Goal: Task Accomplishment & Management: Manage account settings

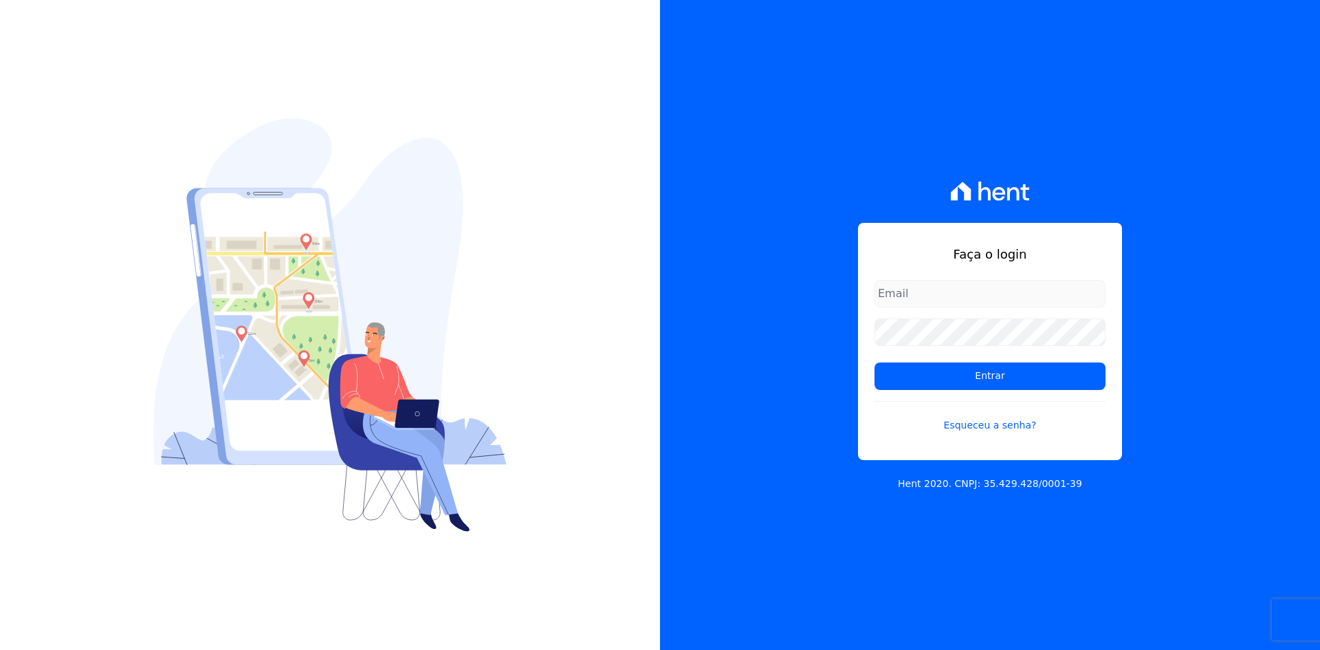
click at [931, 294] on input "email" at bounding box center [990, 294] width 231 height 28
type input "cobranca@munte.com.br"
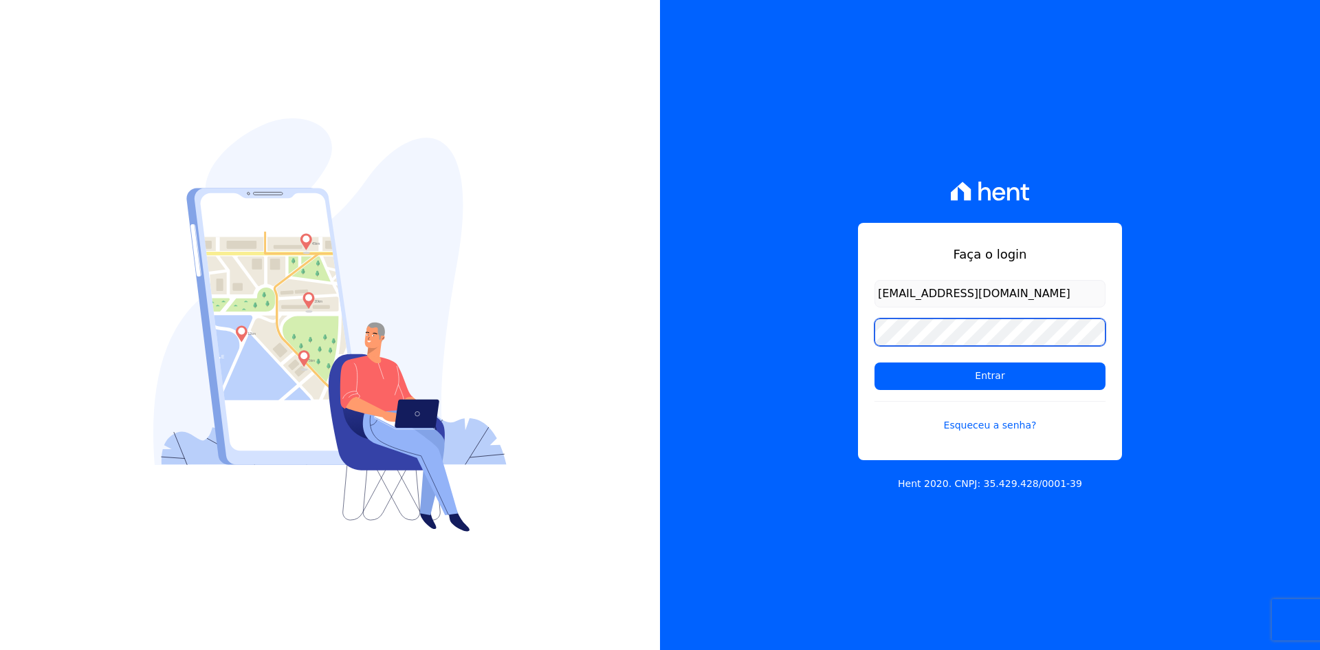
click at [875, 362] on input "Entrar" at bounding box center [990, 376] width 231 height 28
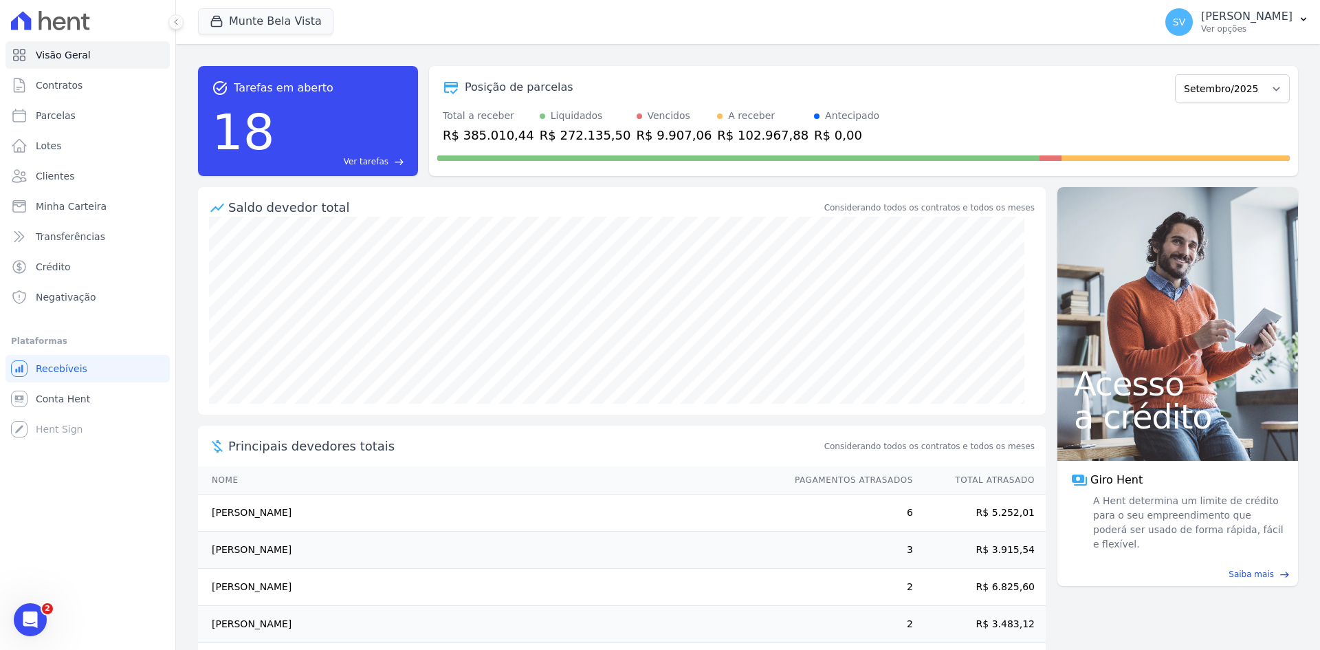
scroll to position [52, 0]
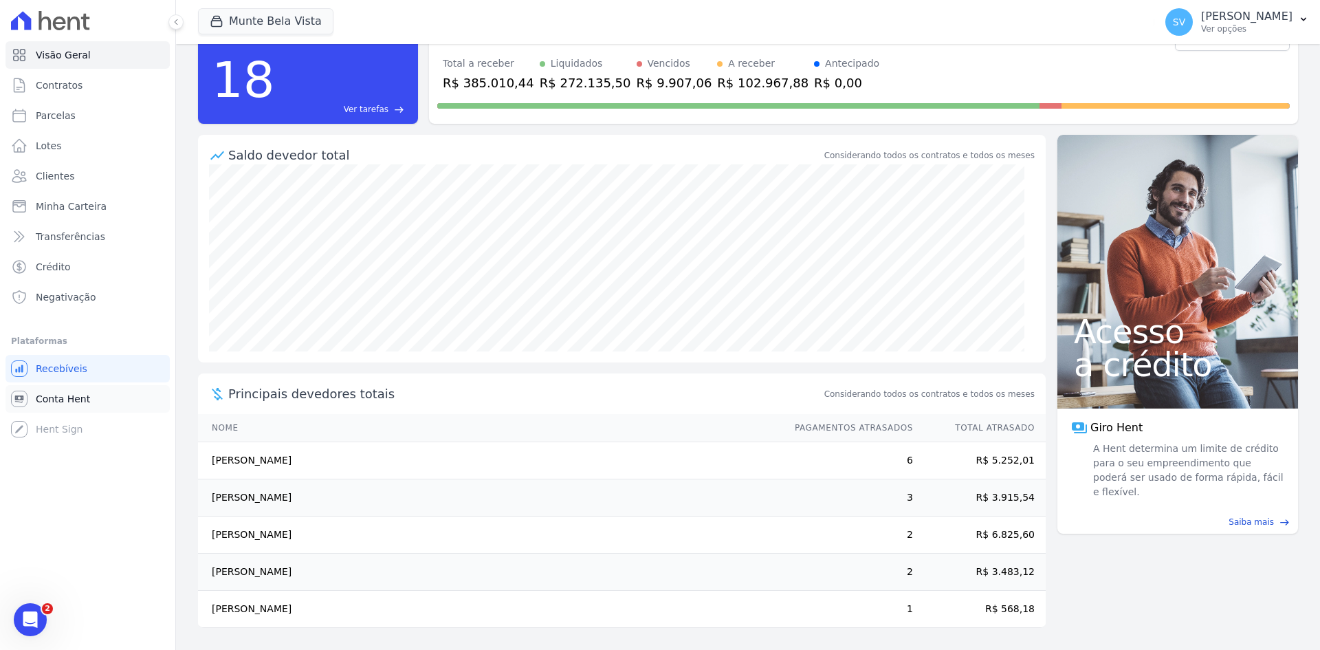
click at [61, 397] on span "Conta Hent" at bounding box center [63, 399] width 54 height 14
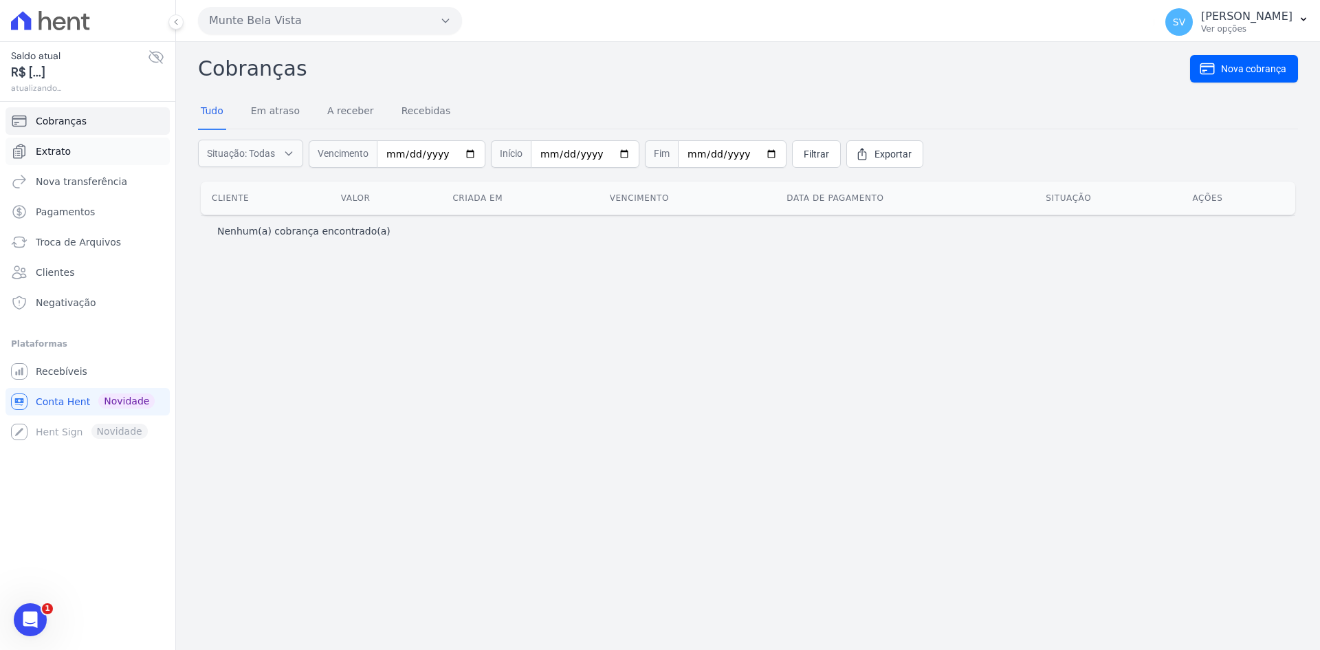
click at [62, 152] on span "Extrato" at bounding box center [53, 151] width 35 height 14
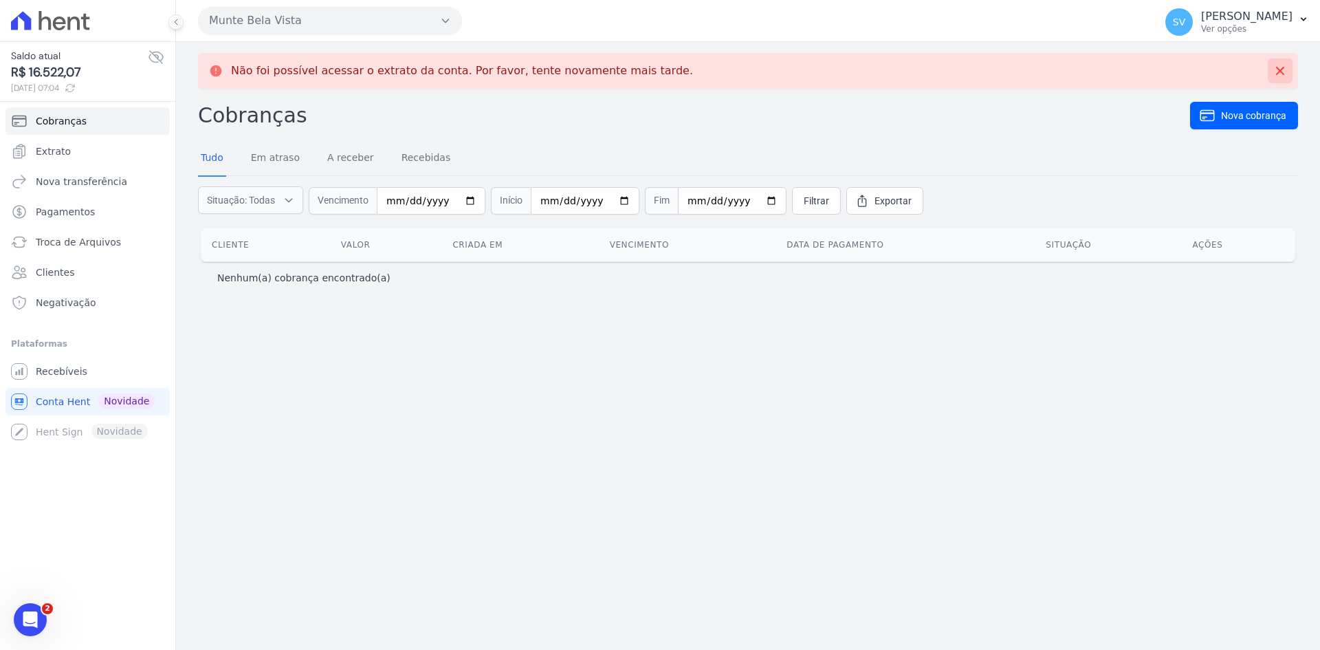
click at [1278, 69] on icon at bounding box center [1280, 71] width 8 height 8
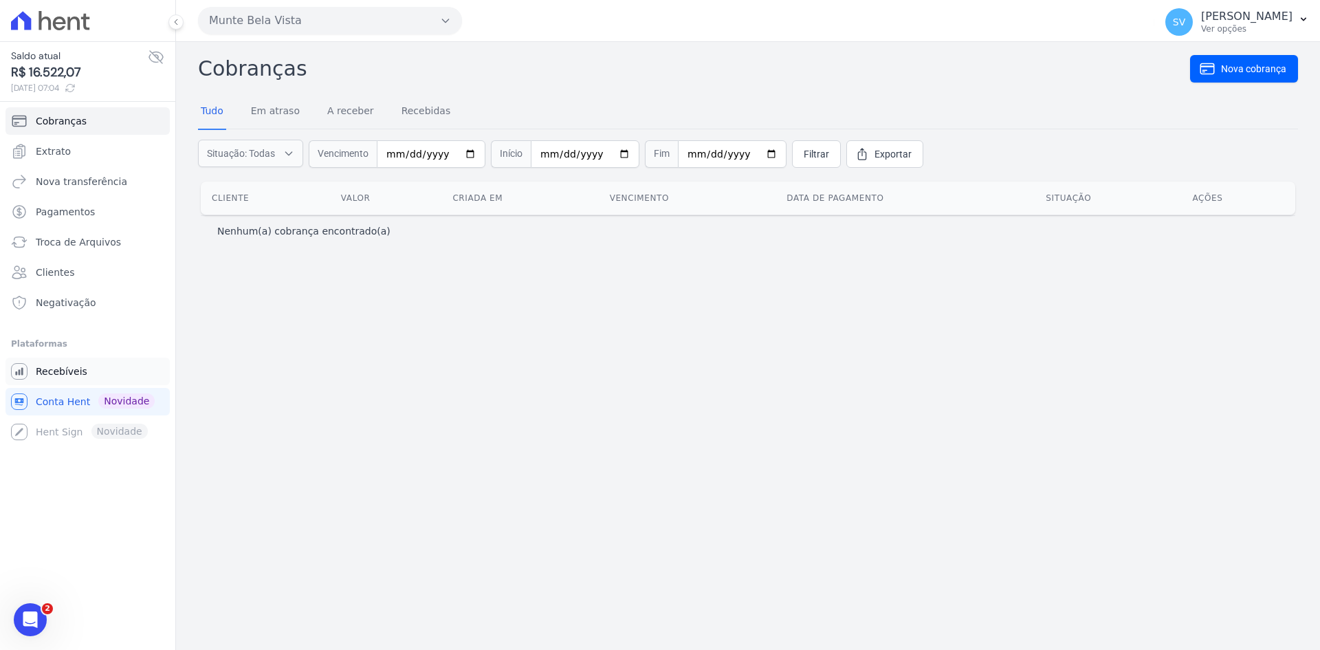
click at [43, 374] on span "Recebíveis" at bounding box center [62, 371] width 52 height 14
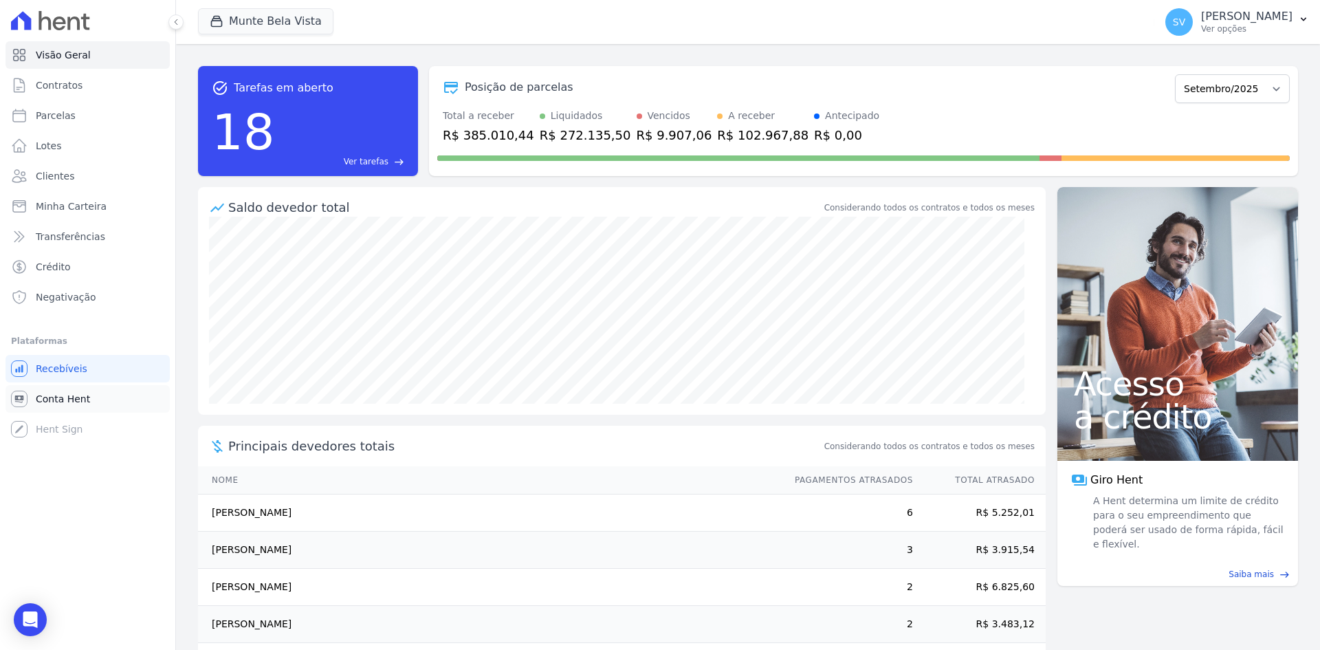
click at [49, 399] on span "Conta Hent" at bounding box center [63, 399] width 54 height 14
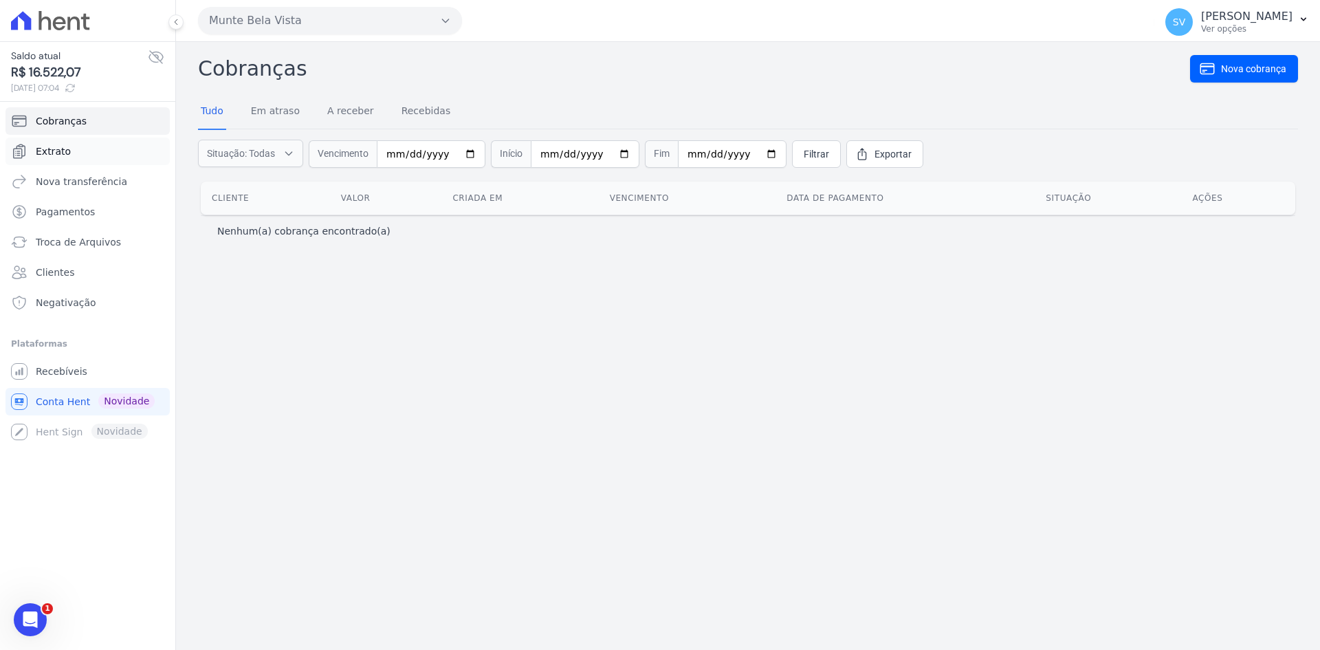
click at [70, 150] on link "Extrato" at bounding box center [88, 152] width 164 height 28
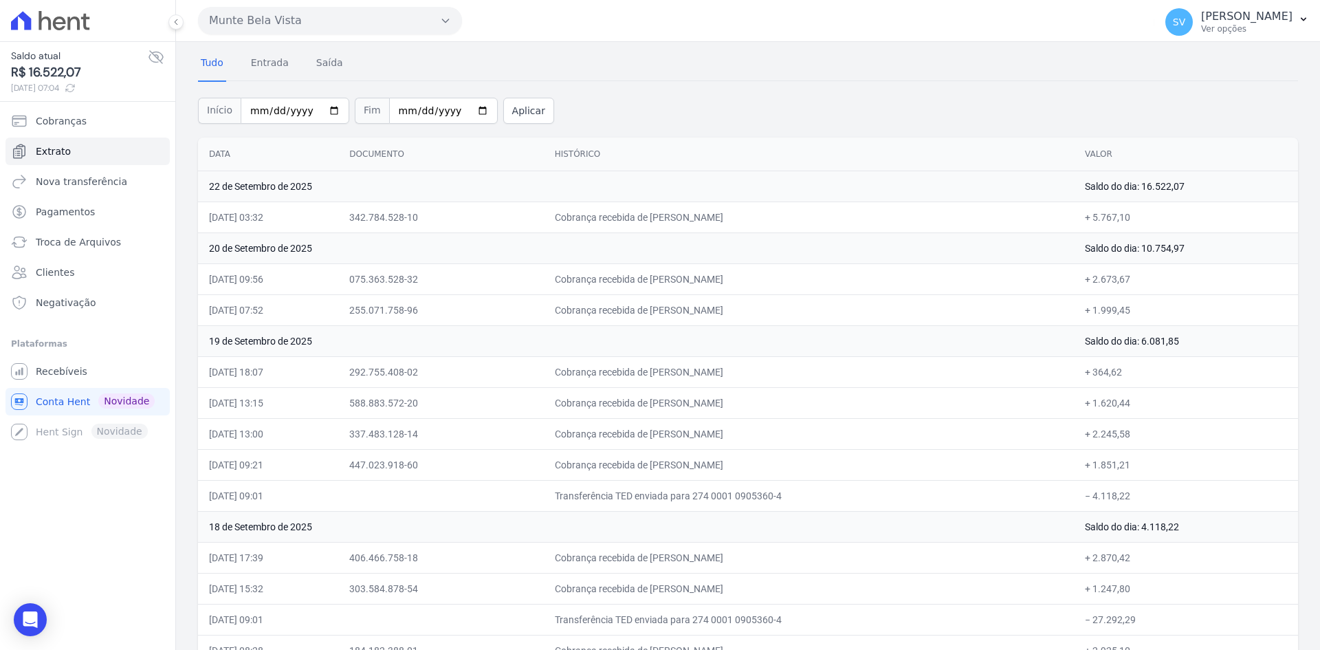
scroll to position [69, 0]
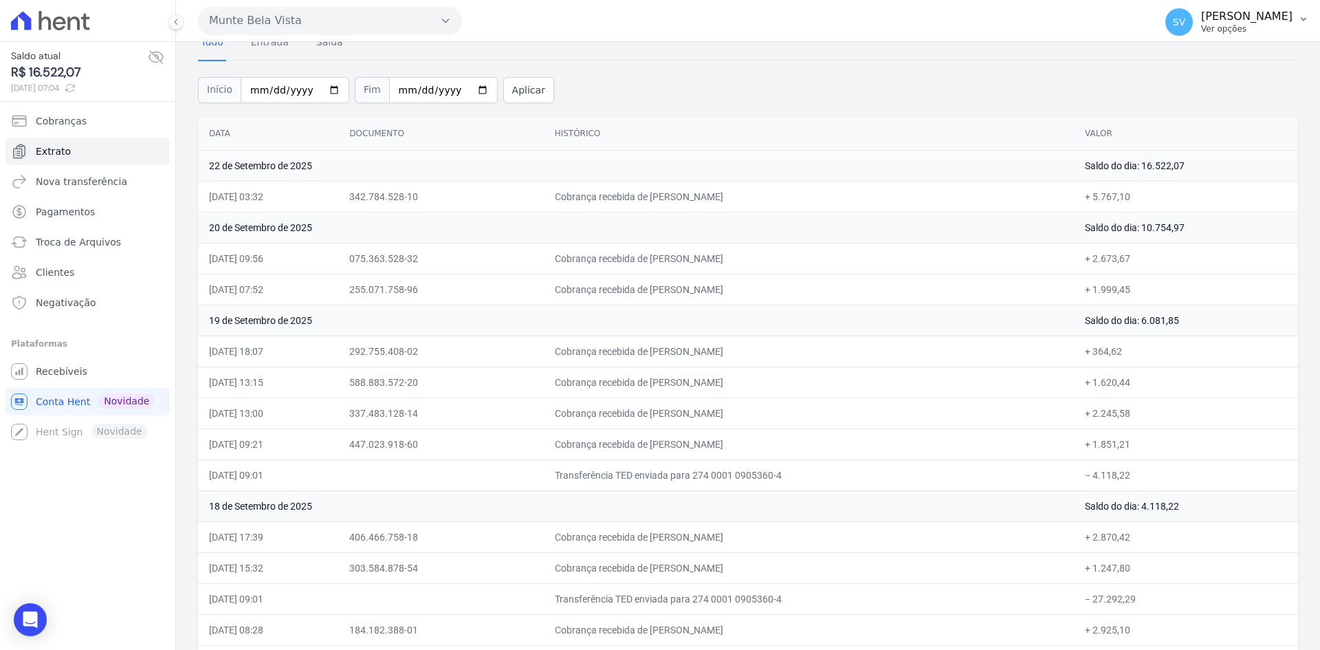
click at [1193, 28] on span "SV" at bounding box center [1179, 22] width 28 height 28
click at [65, 375] on span "Recebíveis" at bounding box center [62, 371] width 52 height 14
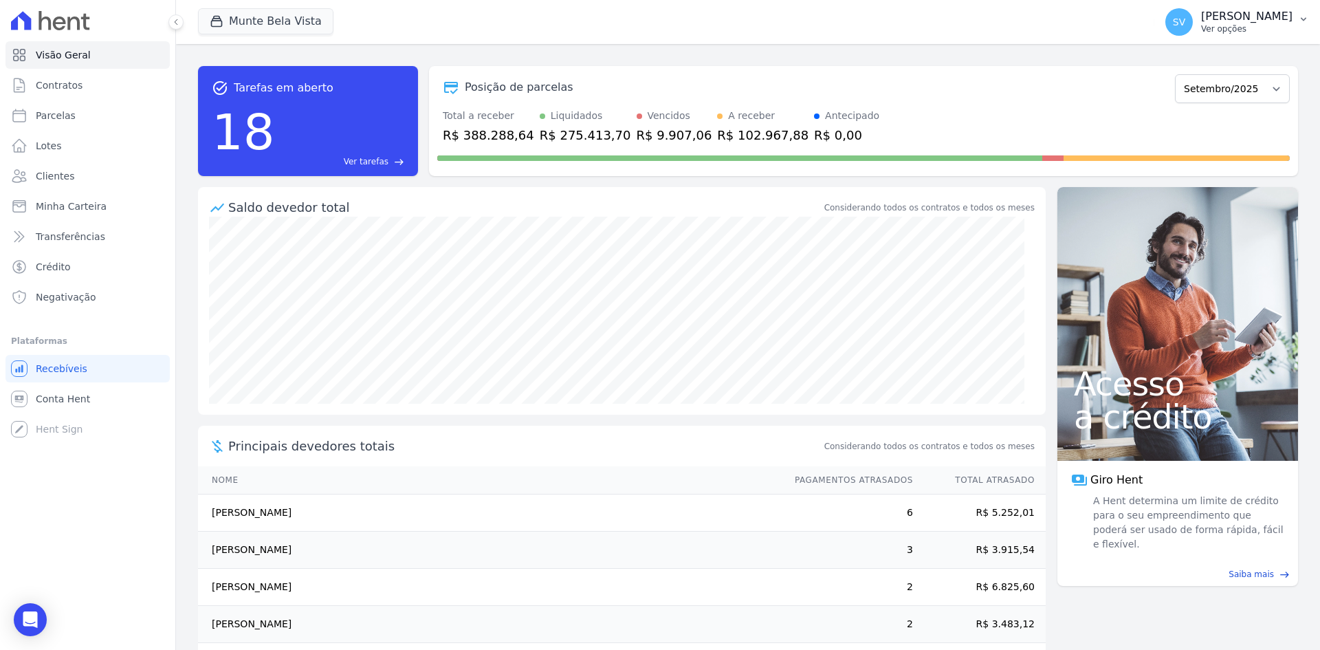
click at [1185, 27] on span "SV" at bounding box center [1179, 22] width 12 height 10
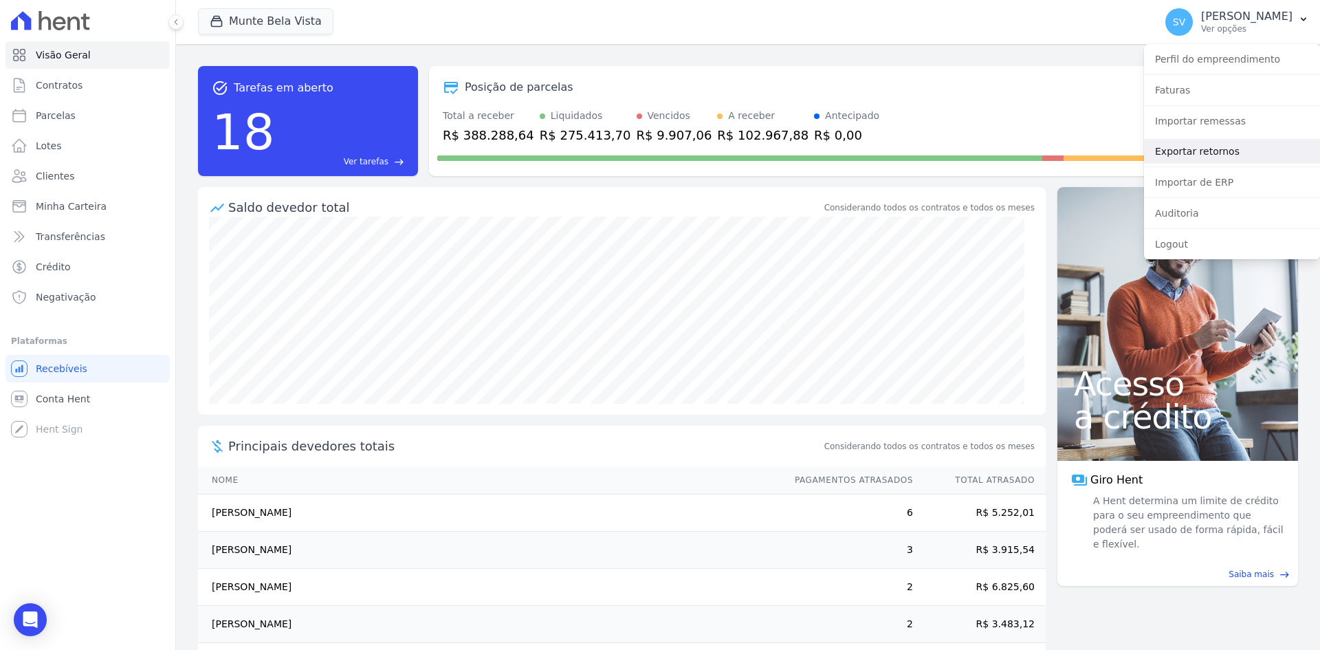
click at [1187, 155] on link "Exportar retornos" at bounding box center [1232, 151] width 176 height 25
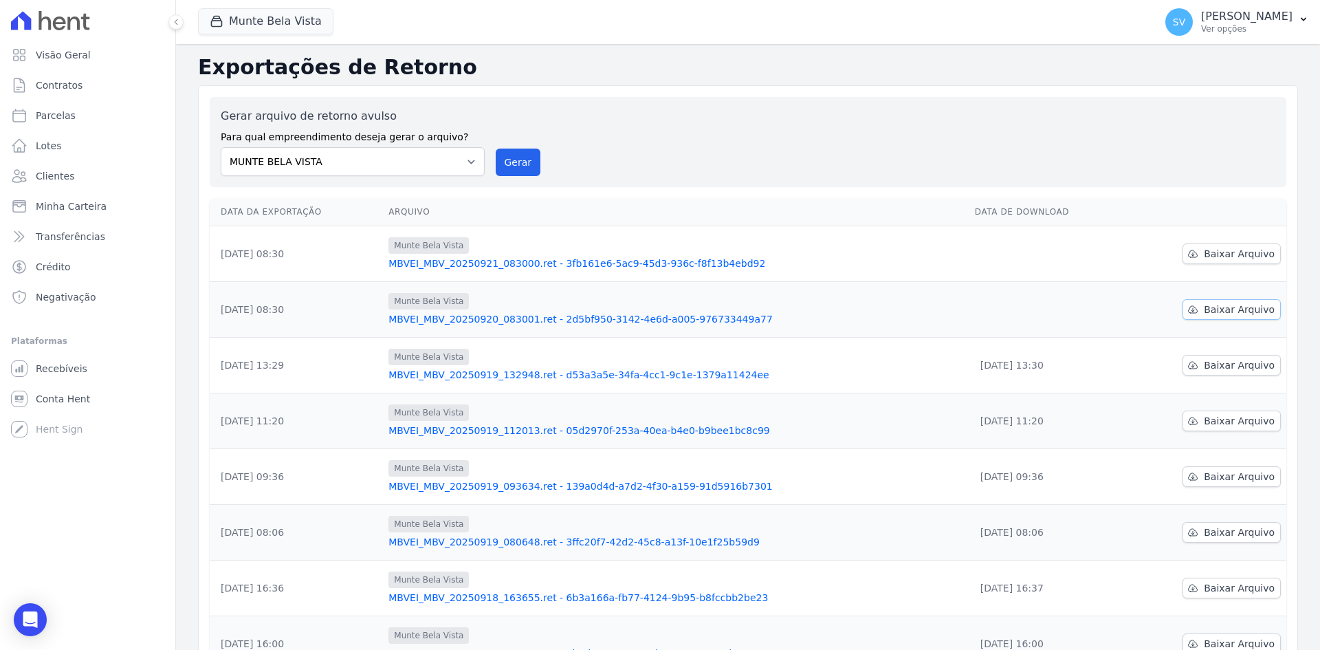
click at [1231, 310] on span "Baixar Arquivo" at bounding box center [1239, 310] width 71 height 14
click at [1235, 256] on span "Baixar Arquivo" at bounding box center [1239, 254] width 71 height 14
click at [507, 157] on button "Gerar" at bounding box center [518, 163] width 45 height 28
click at [514, 162] on button "Gerar" at bounding box center [518, 163] width 45 height 28
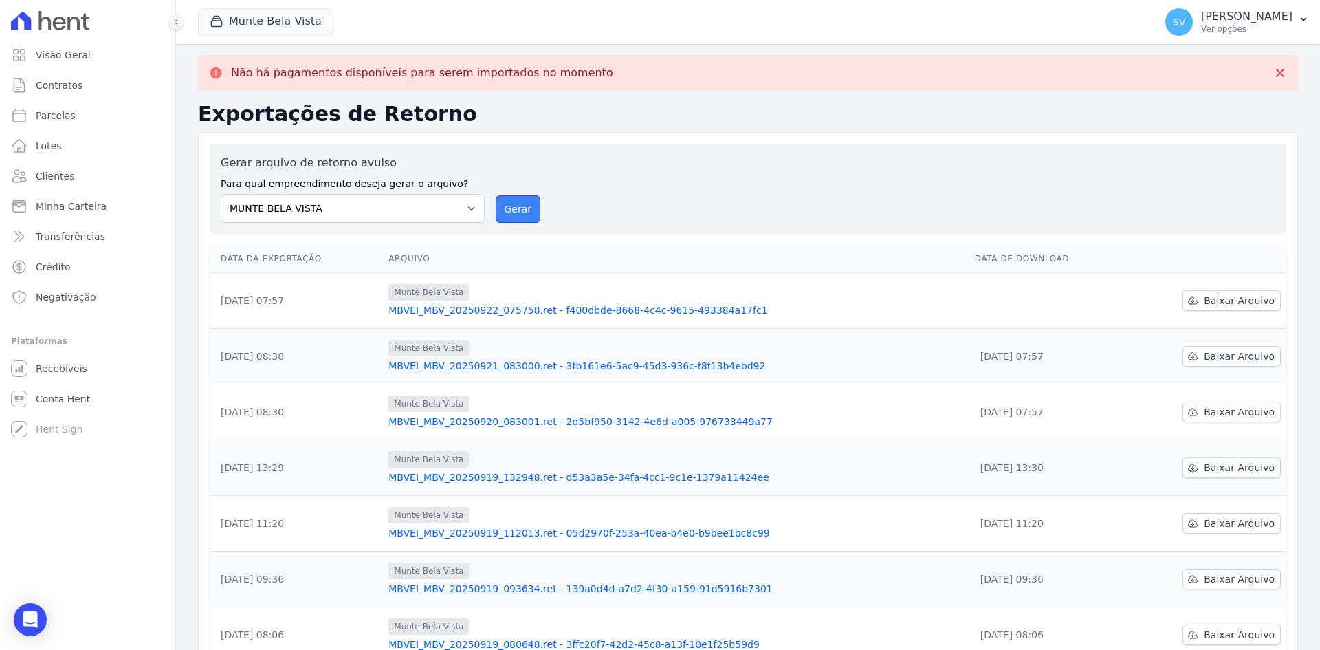
click at [509, 210] on button "Gerar" at bounding box center [518, 209] width 45 height 28
click at [1196, 305] on link "Baixar Arquivo" at bounding box center [1232, 300] width 98 height 21
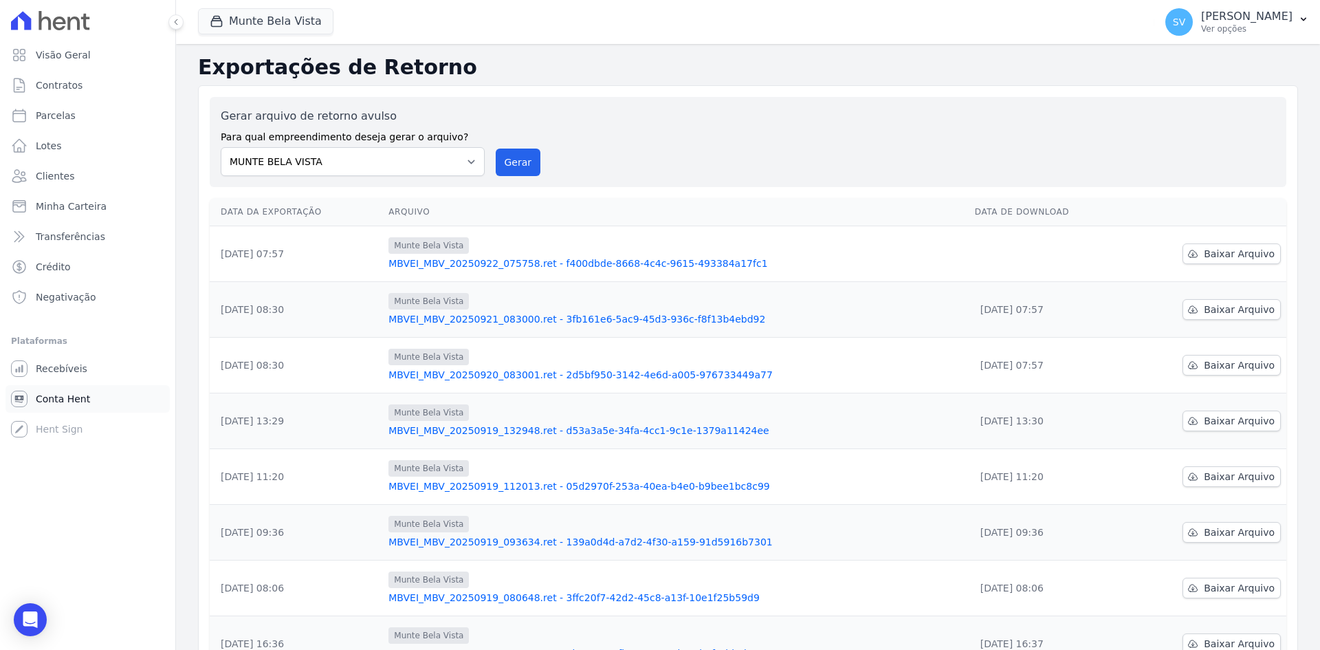
click at [56, 398] on span "Conta Hent" at bounding box center [63, 399] width 54 height 14
click at [63, 113] on span "Parcelas" at bounding box center [56, 116] width 40 height 14
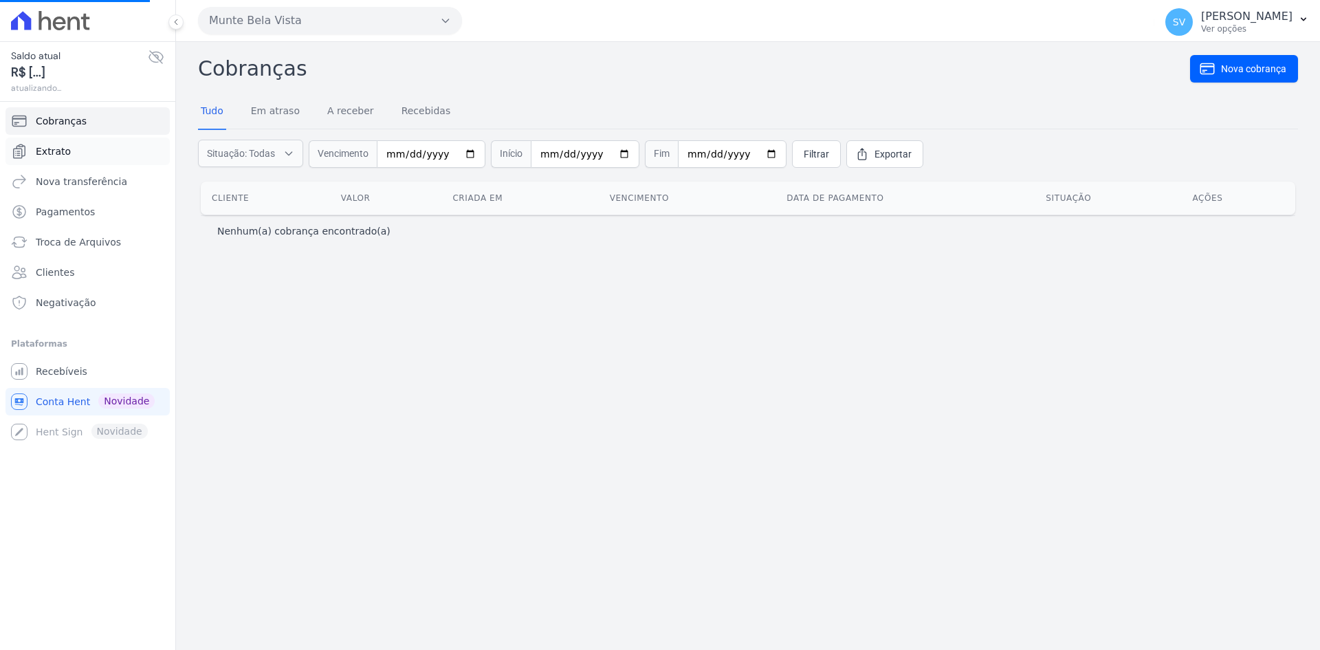
select select
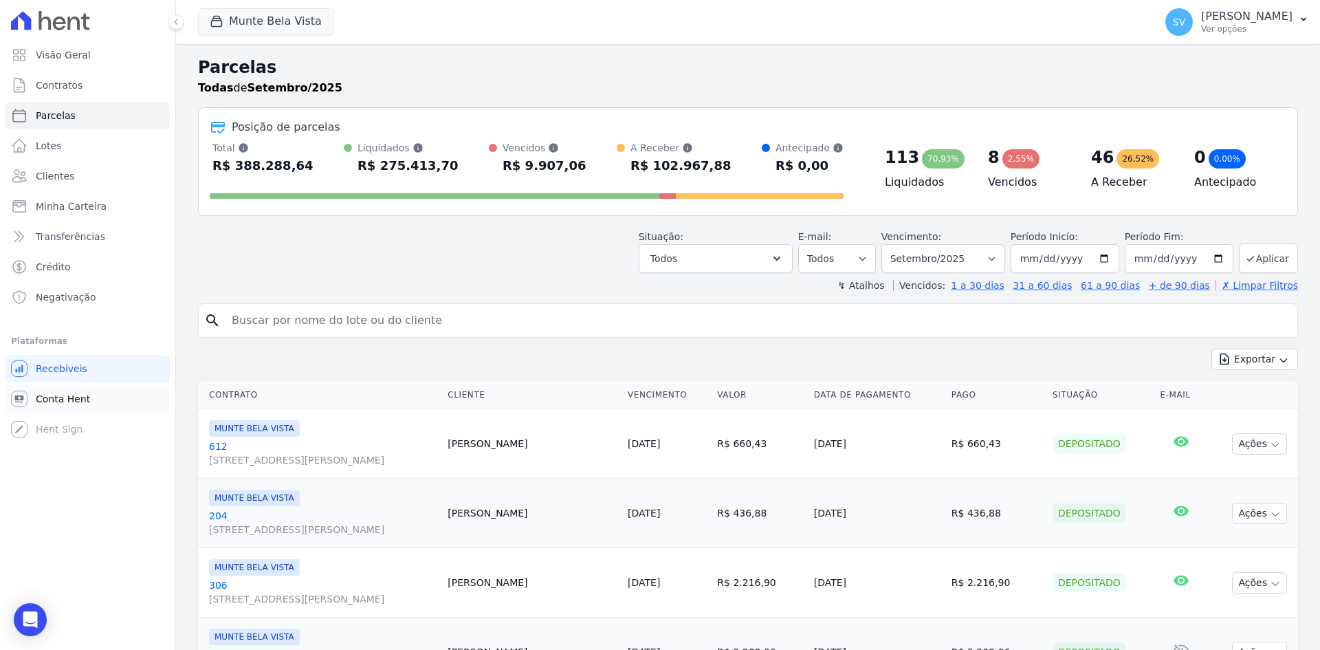
click at [60, 404] on span "Conta Hent" at bounding box center [63, 399] width 54 height 14
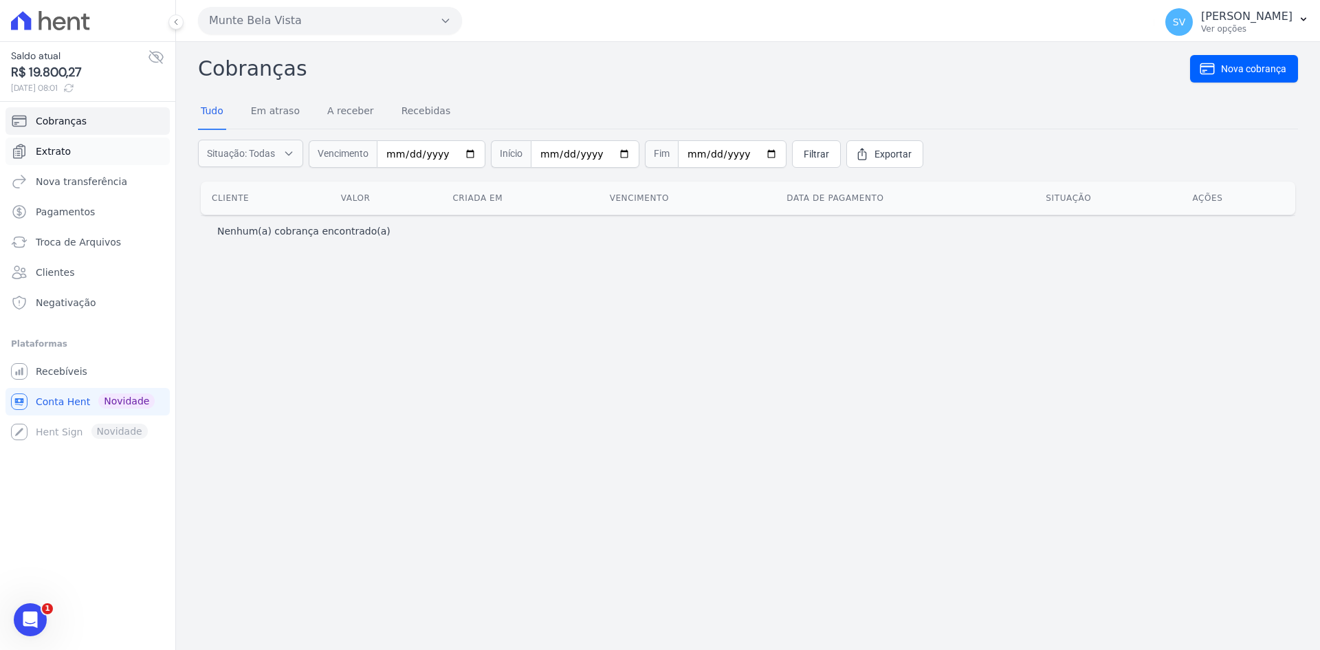
click at [56, 141] on link "Extrato" at bounding box center [88, 152] width 164 height 28
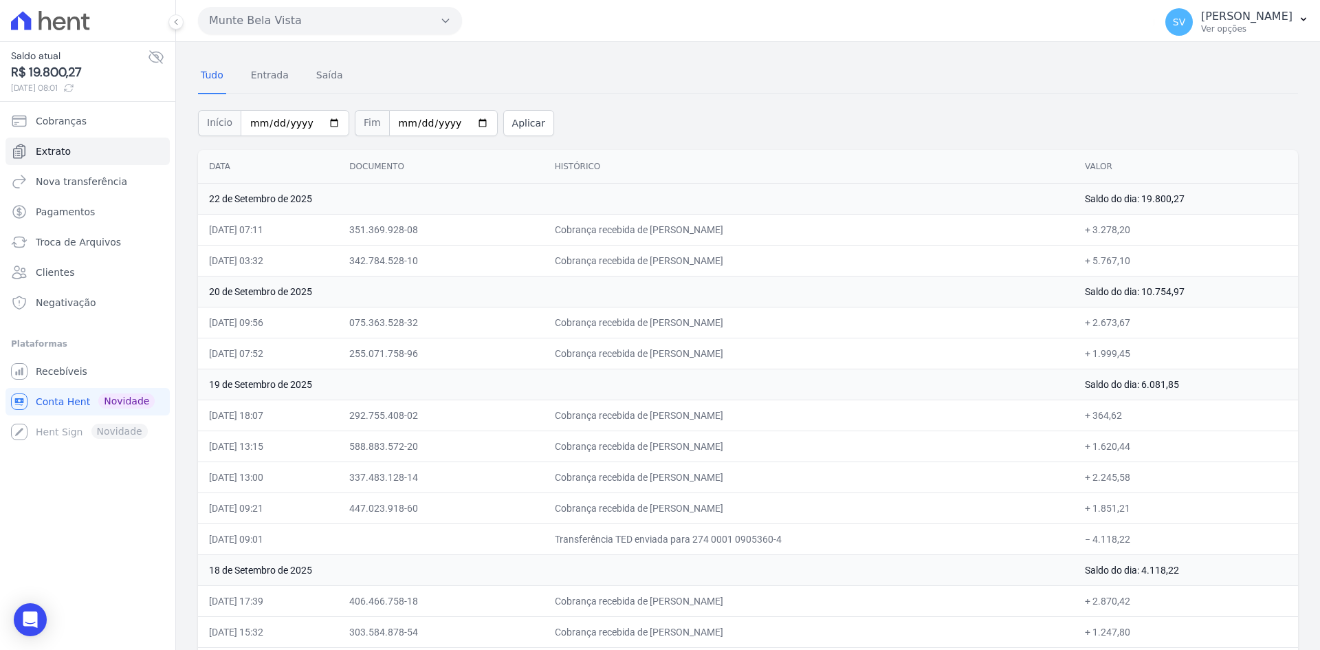
scroll to position [69, 0]
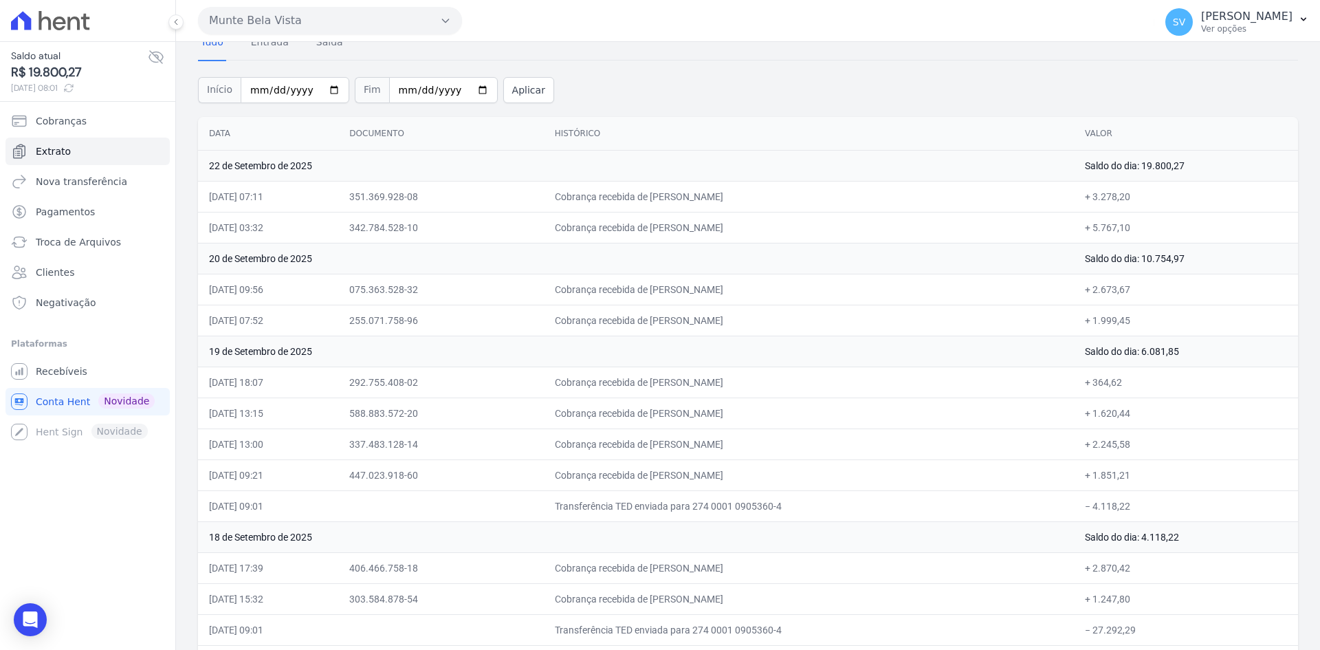
drag, startPoint x: 763, startPoint y: 505, endPoint x: 598, endPoint y: 341, distance: 233.4
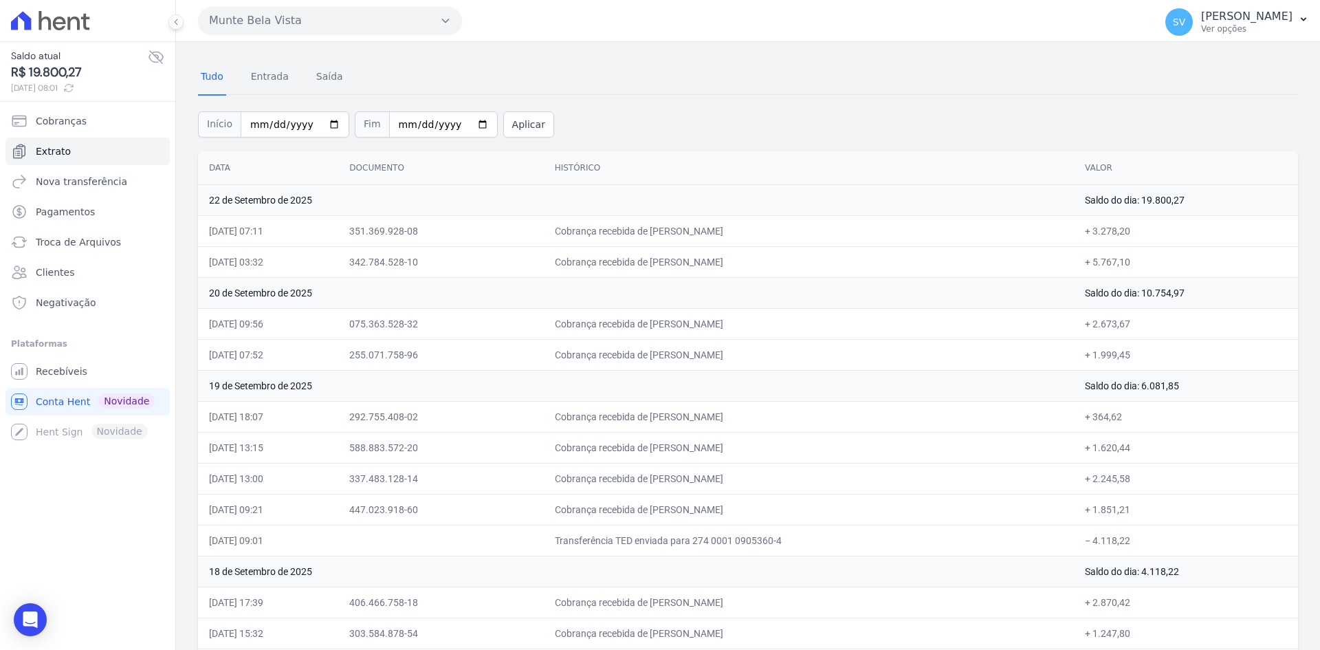
scroll to position [0, 0]
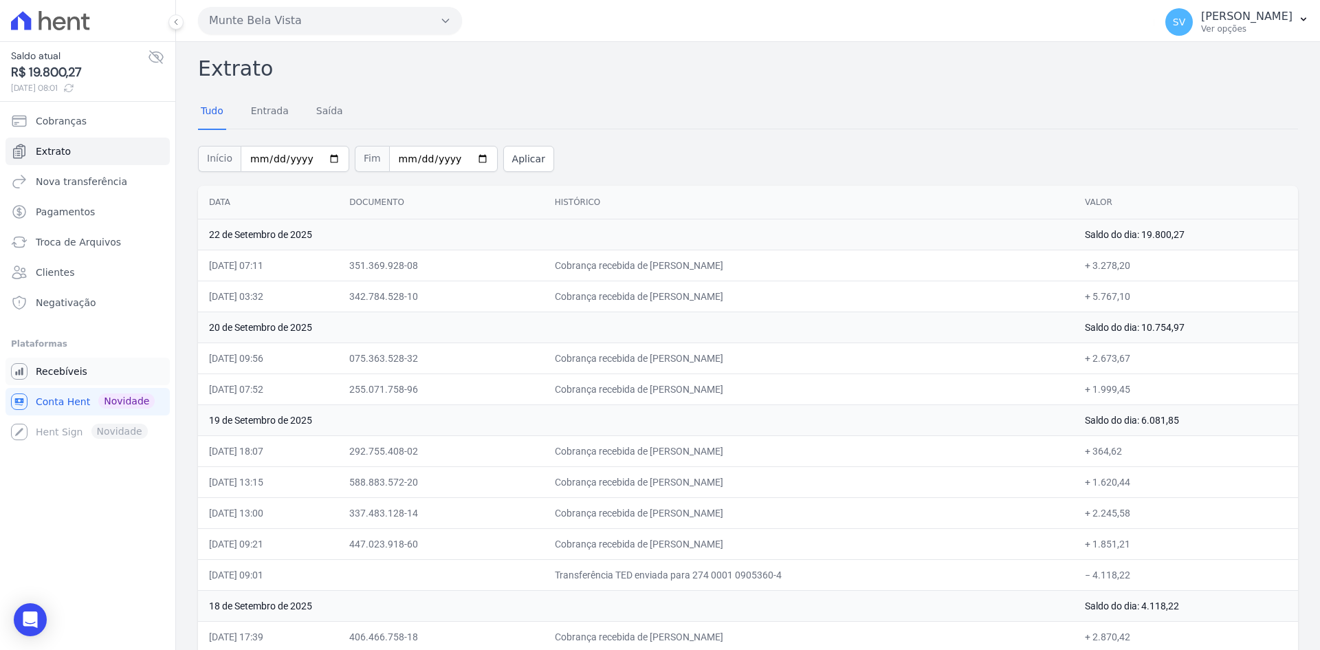
click at [49, 373] on span "Recebíveis" at bounding box center [62, 371] width 52 height 14
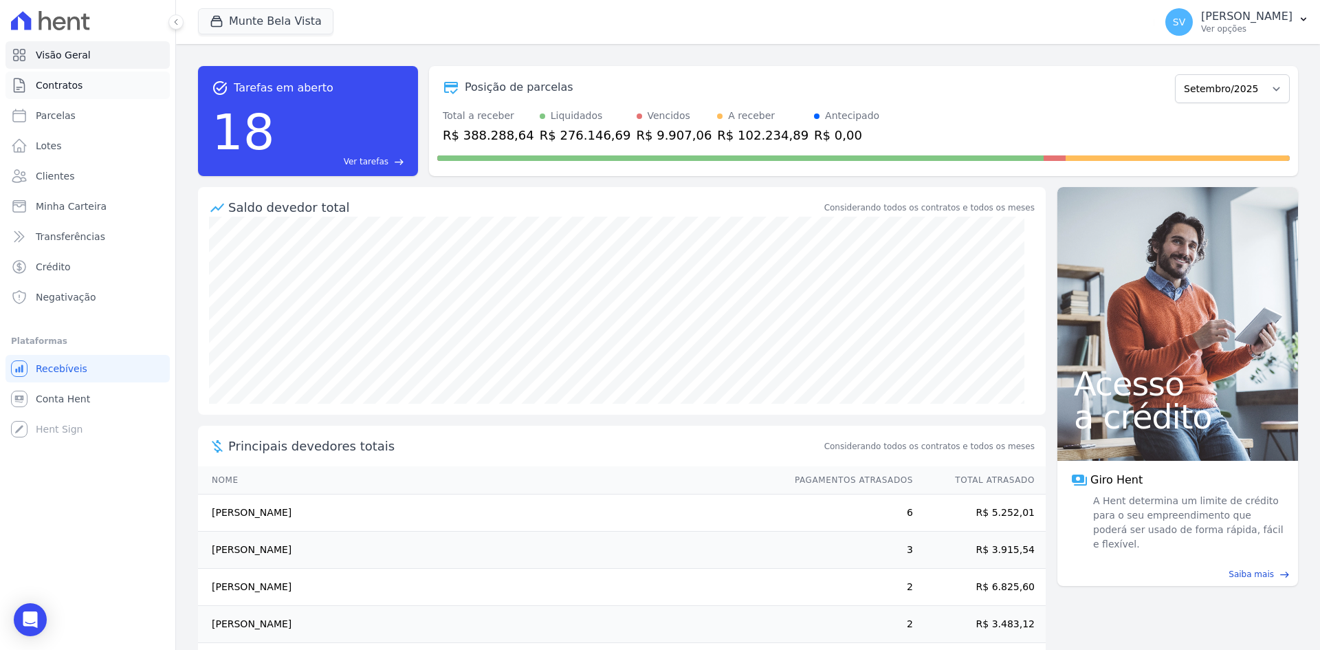
click at [54, 90] on span "Contratos" at bounding box center [59, 85] width 47 height 14
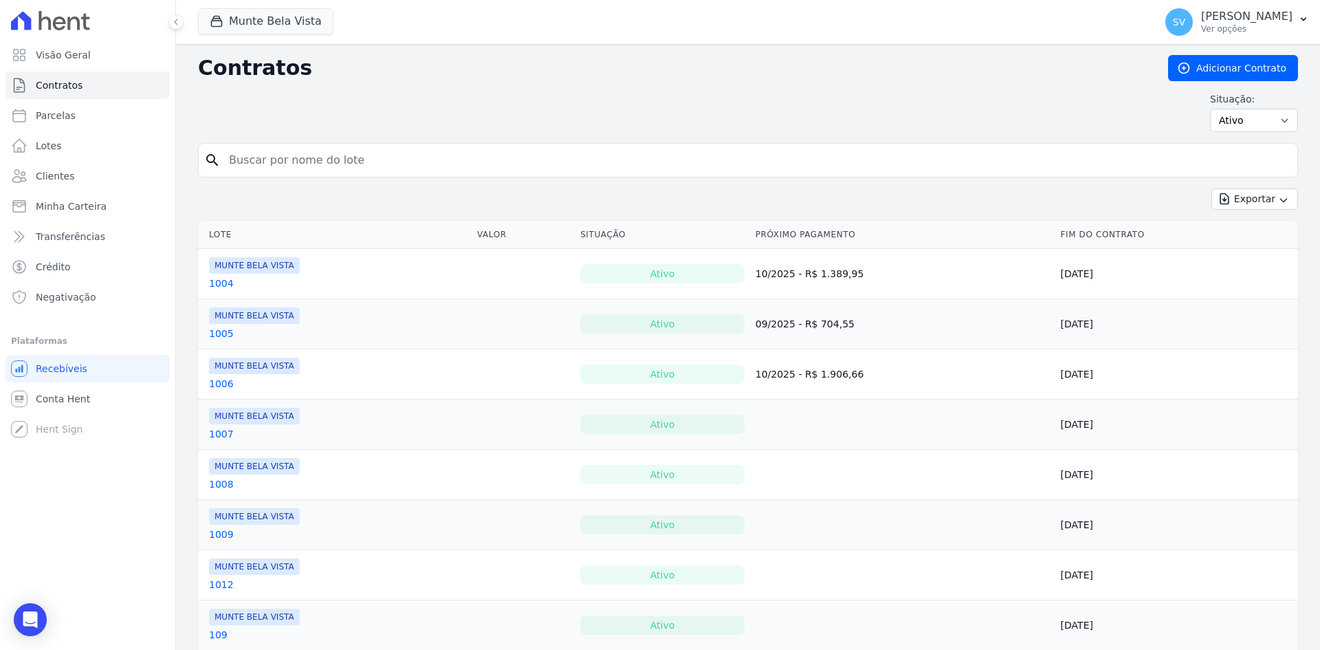
click at [388, 171] on input "search" at bounding box center [756, 160] width 1071 height 28
type input "wesl"
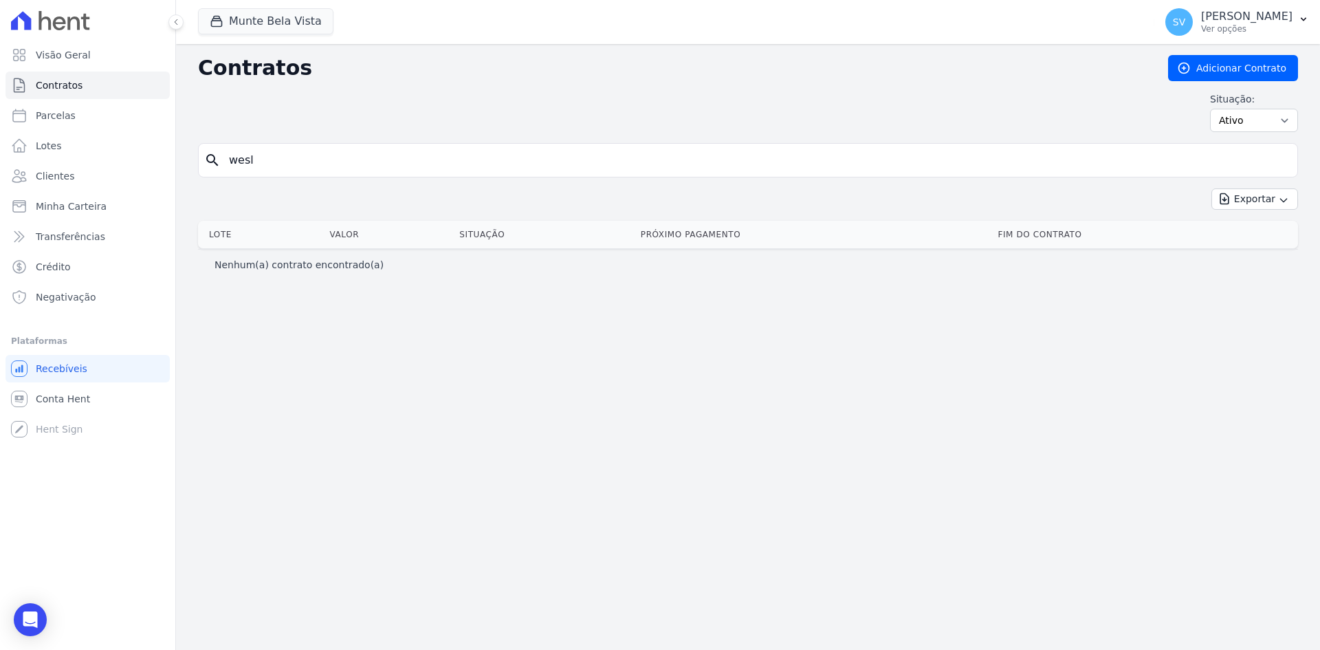
click at [276, 155] on input "wesl" at bounding box center [756, 160] width 1071 height 28
type input "w"
type input "WESL"
click at [87, 403] on link "Conta Hent" at bounding box center [88, 399] width 164 height 28
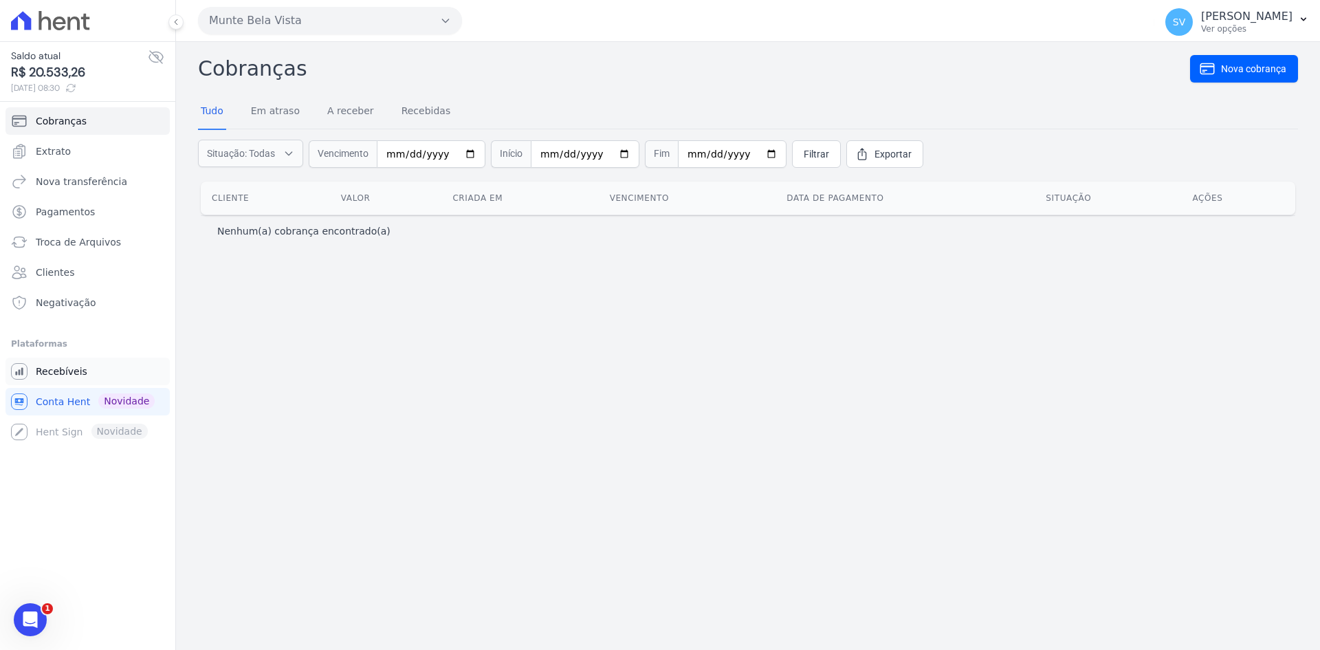
click at [47, 377] on span "Recebíveis" at bounding box center [62, 371] width 52 height 14
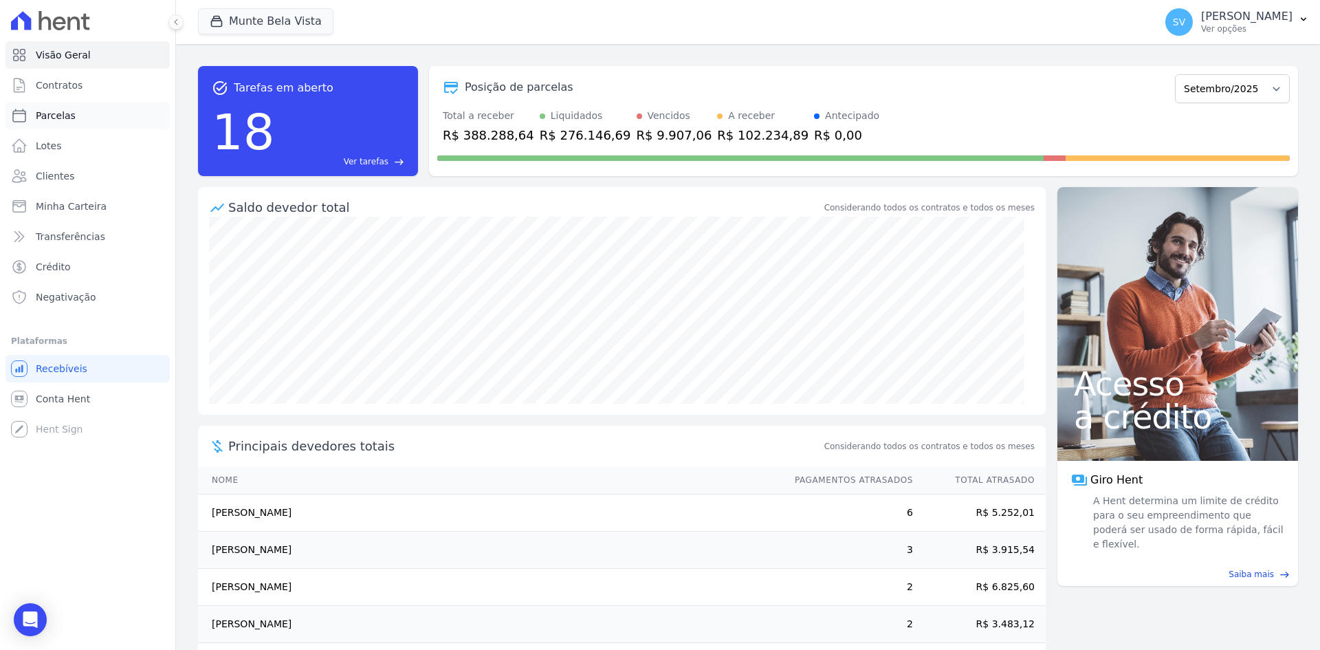
click at [91, 120] on link "Parcelas" at bounding box center [88, 116] width 164 height 28
select select
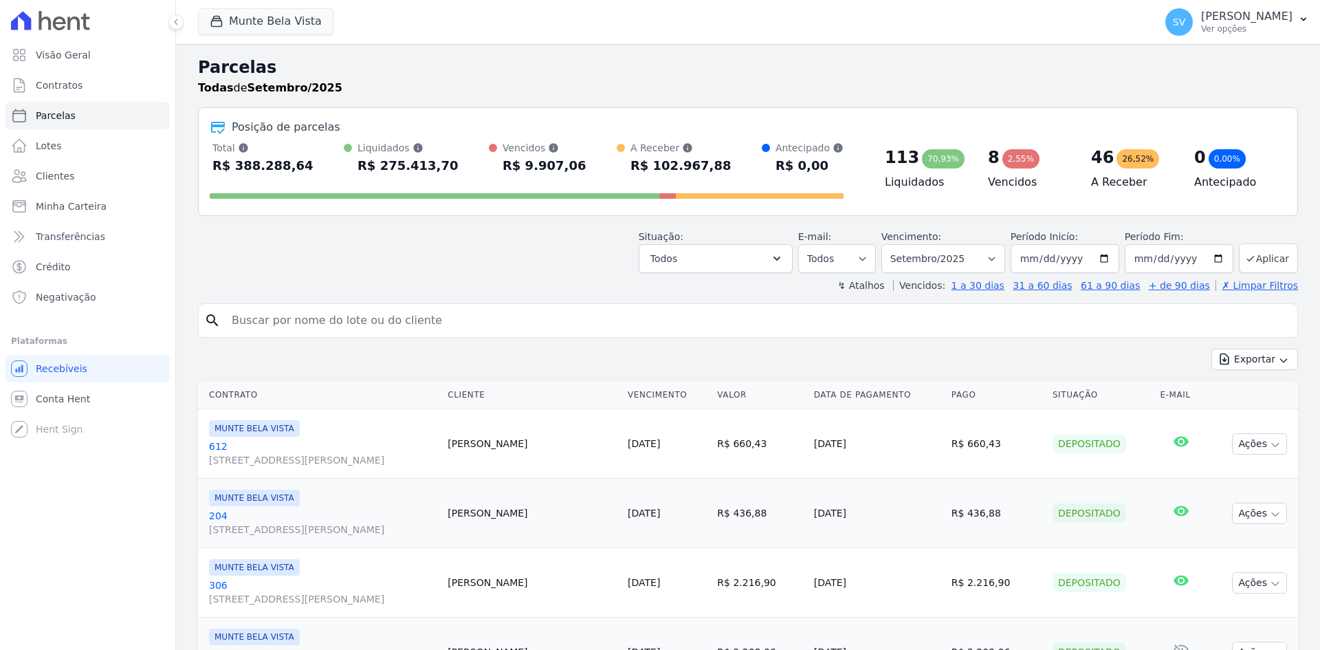
select select
click at [260, 323] on input "search" at bounding box center [757, 321] width 1069 height 28
type input "wes"
select select
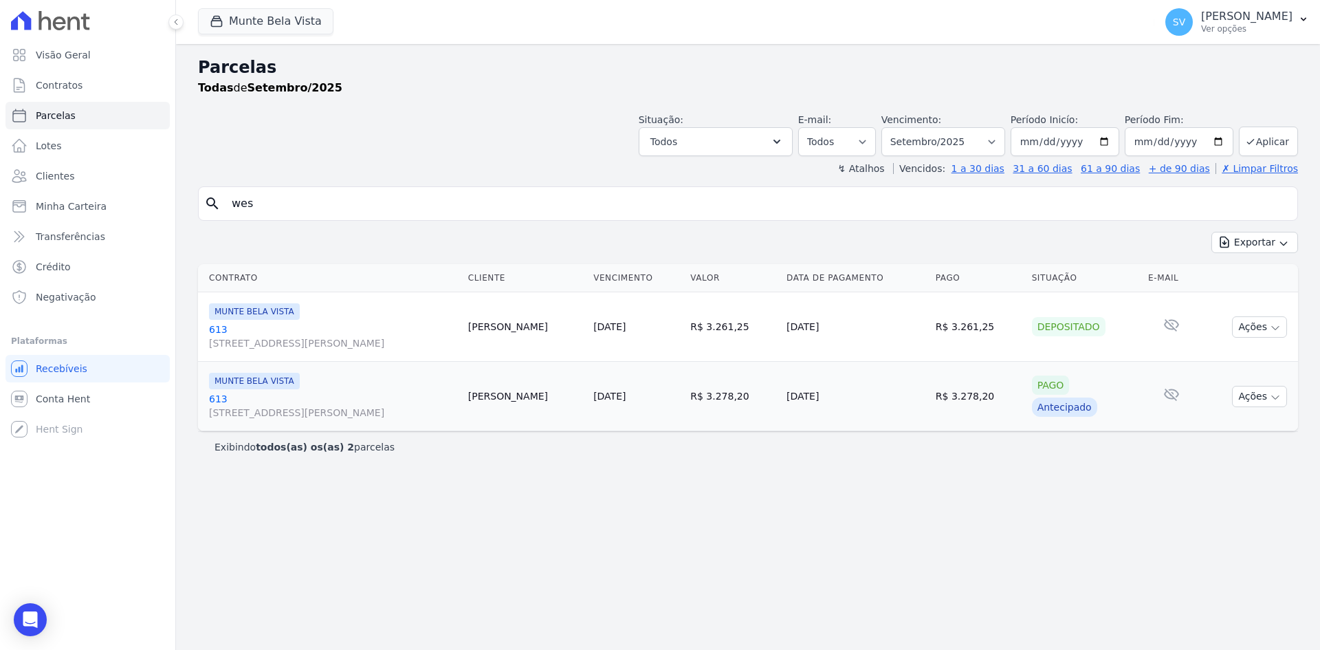
click at [218, 397] on link "613 [STREET_ADDRESS][PERSON_NAME]" at bounding box center [333, 406] width 248 height 28
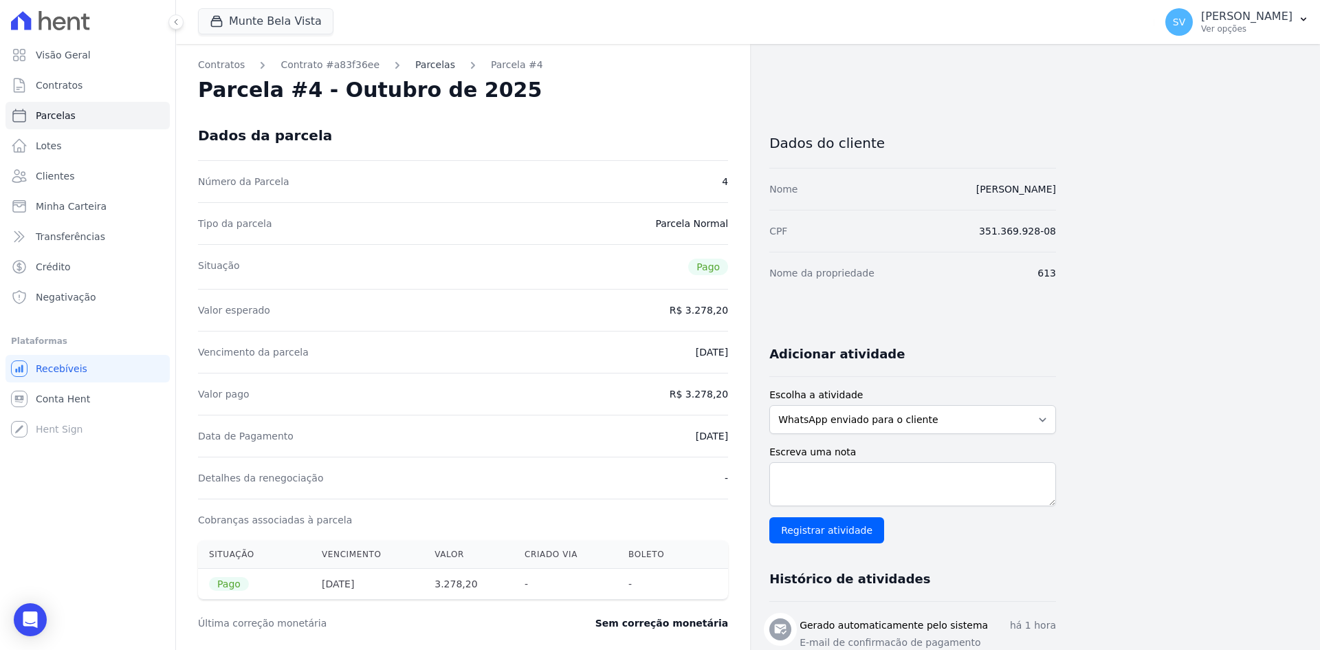
click at [417, 68] on link "Parcelas" at bounding box center [435, 65] width 40 height 14
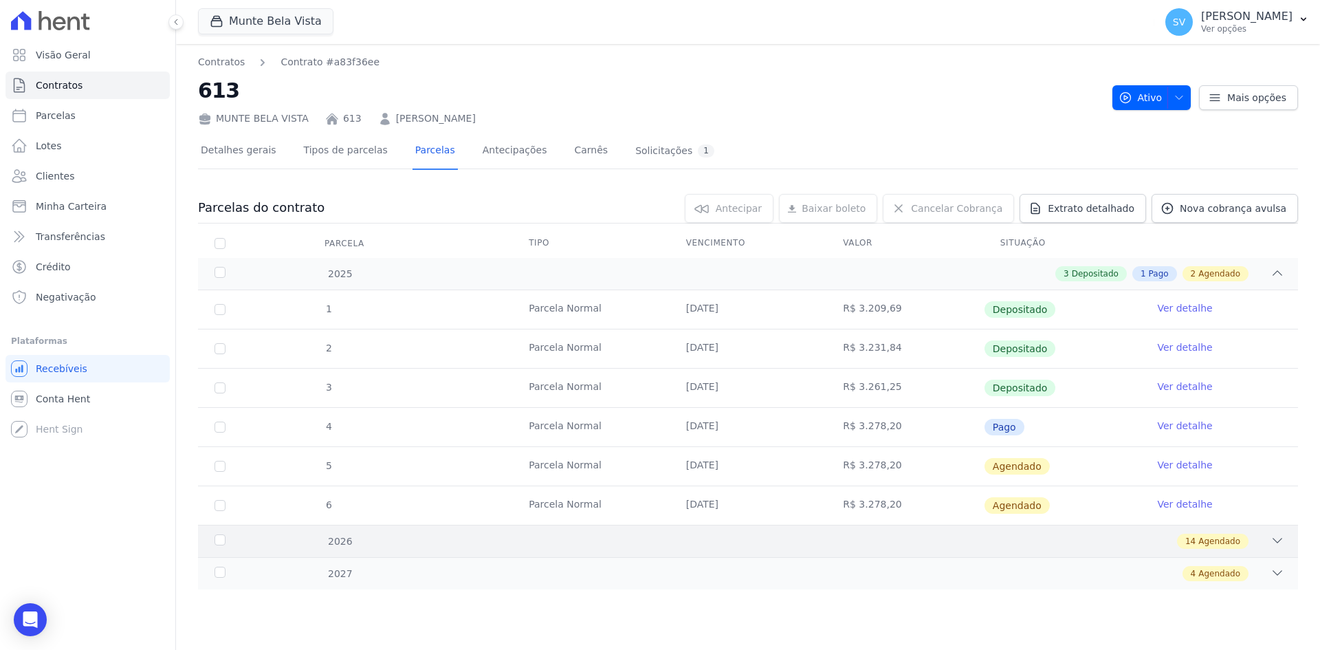
click at [1282, 537] on icon at bounding box center [1278, 541] width 14 height 14
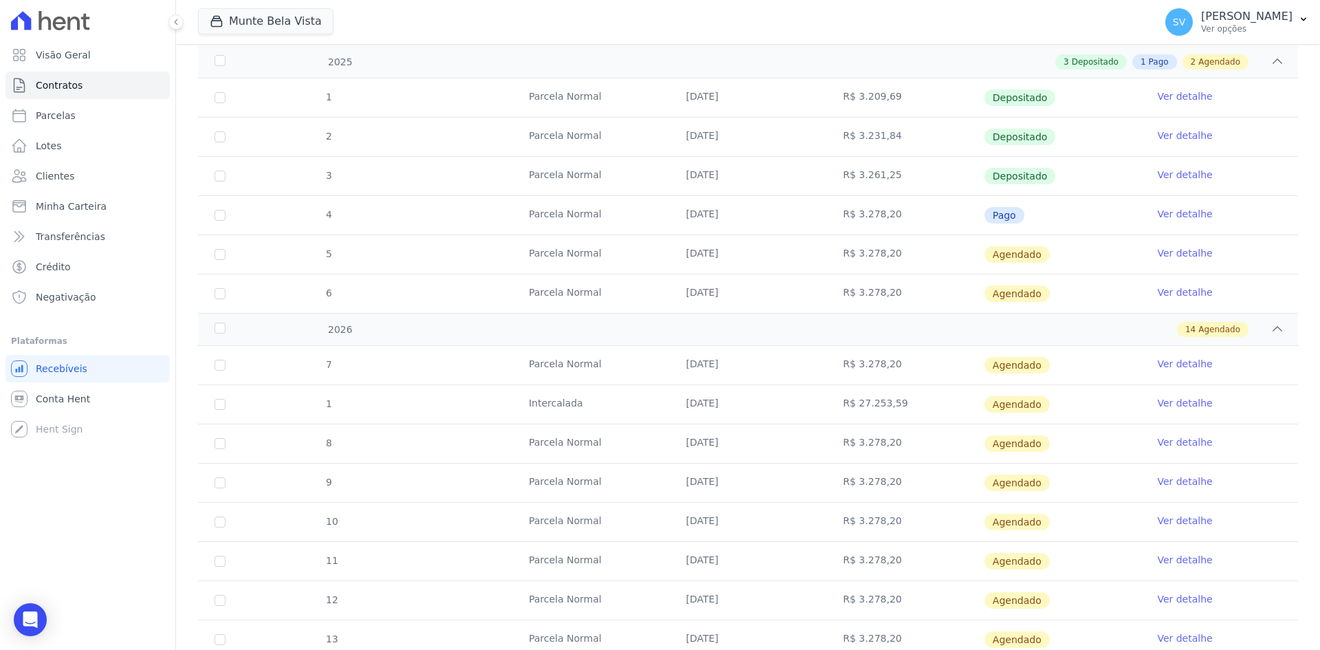
scroll to position [344, 0]
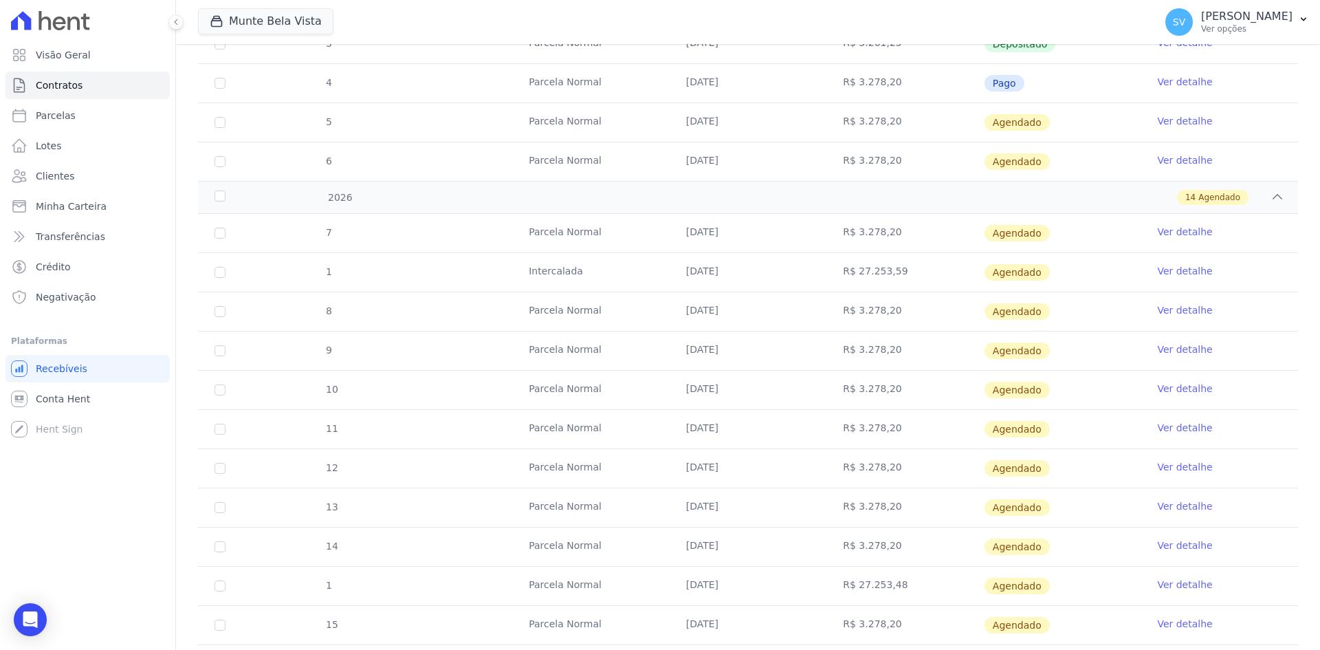
click at [1184, 230] on link "Ver detalhe" at bounding box center [1184, 232] width 55 height 14
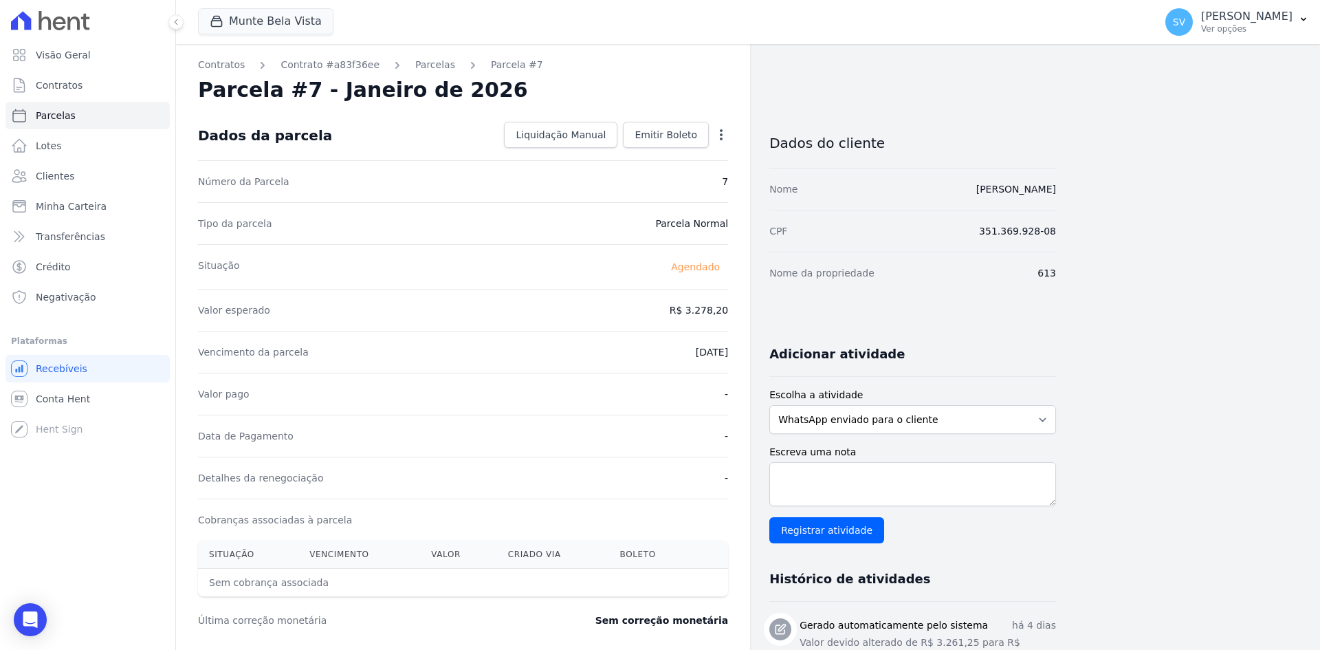
click at [720, 137] on icon "button" at bounding box center [721, 135] width 14 height 14
click at [670, 162] on link "Alterar" at bounding box center [662, 153] width 121 height 25
click at [639, 352] on input "[DATE]" at bounding box center [674, 350] width 109 height 29
type input "[DATE]"
click at [706, 138] on span "Salvar" at bounding box center [701, 135] width 30 height 14
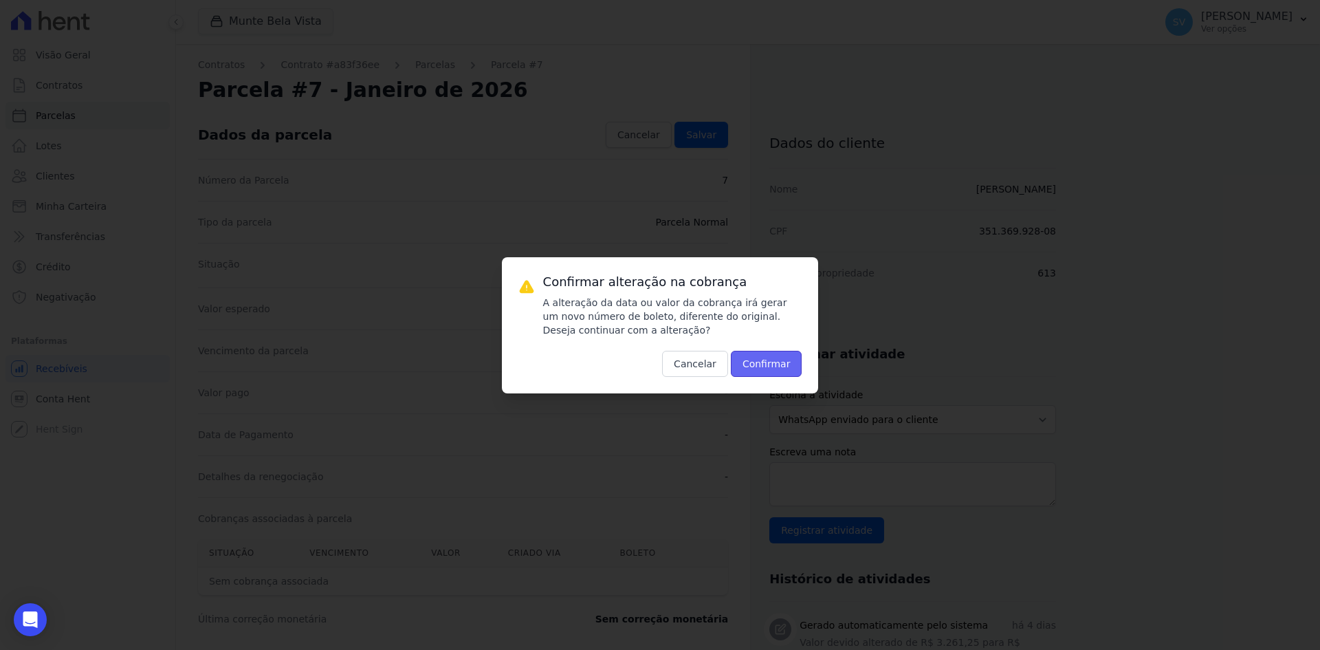
click at [769, 356] on button "Confirmar" at bounding box center [767, 364] width 72 height 26
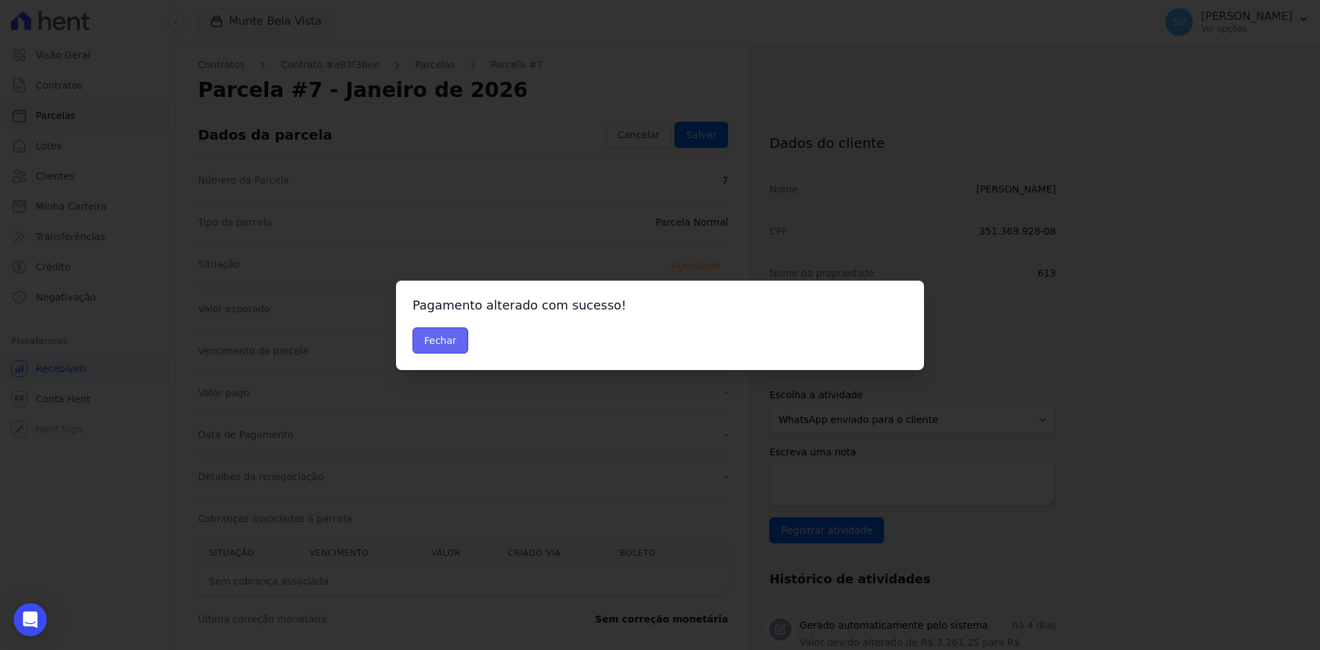
click at [452, 340] on button "Fechar" at bounding box center [441, 340] width 56 height 26
click at [440, 339] on button "Fechar" at bounding box center [441, 340] width 56 height 26
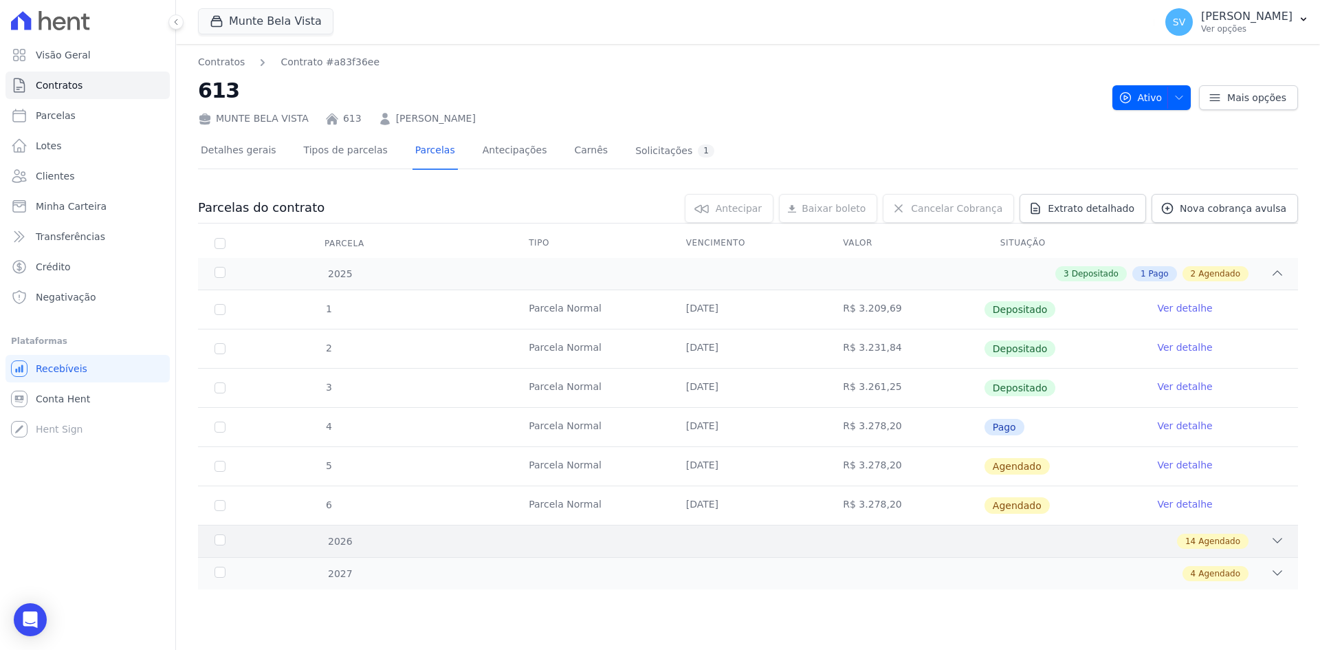
click at [1268, 536] on div "14 Agendado" at bounding box center [802, 541] width 965 height 15
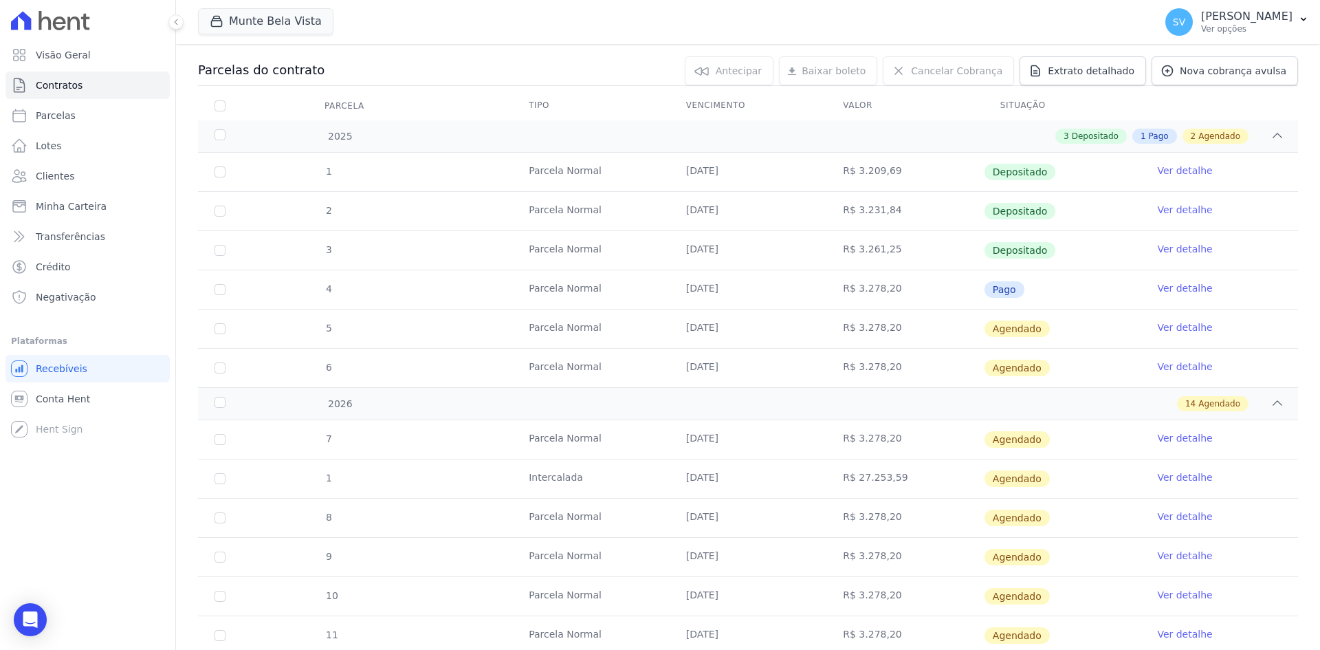
scroll to position [206, 0]
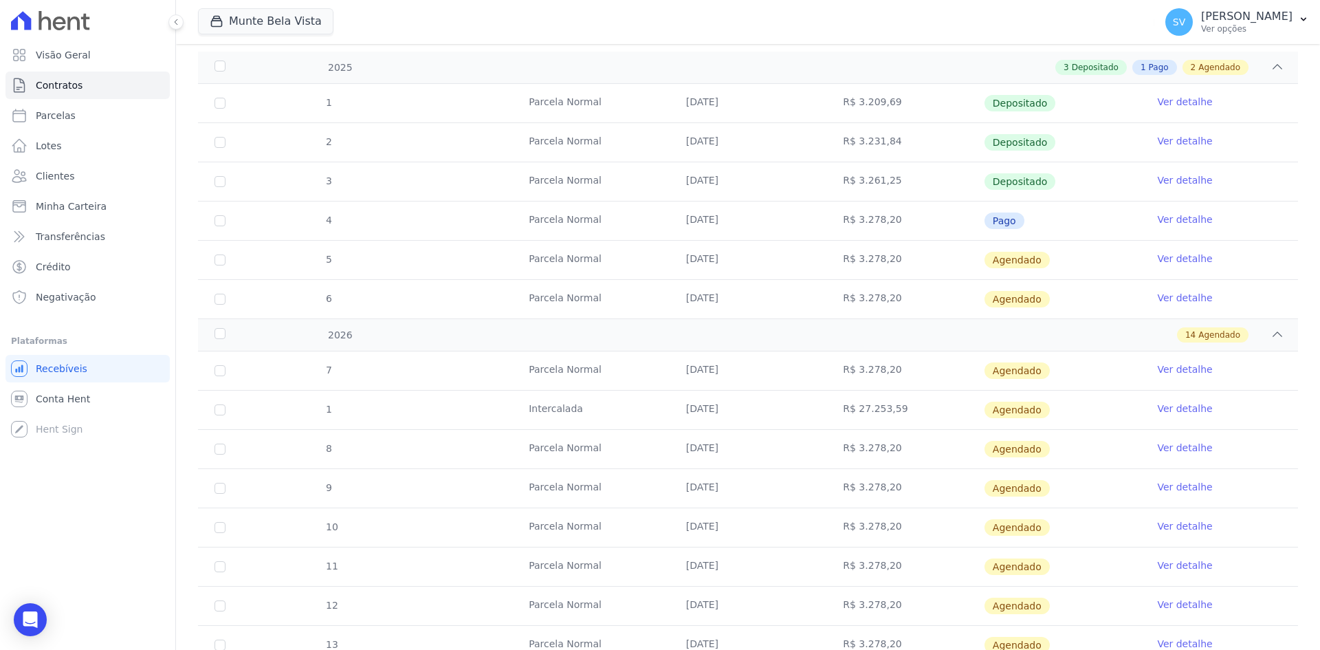
click at [1168, 408] on link "Ver detalhe" at bounding box center [1184, 409] width 55 height 14
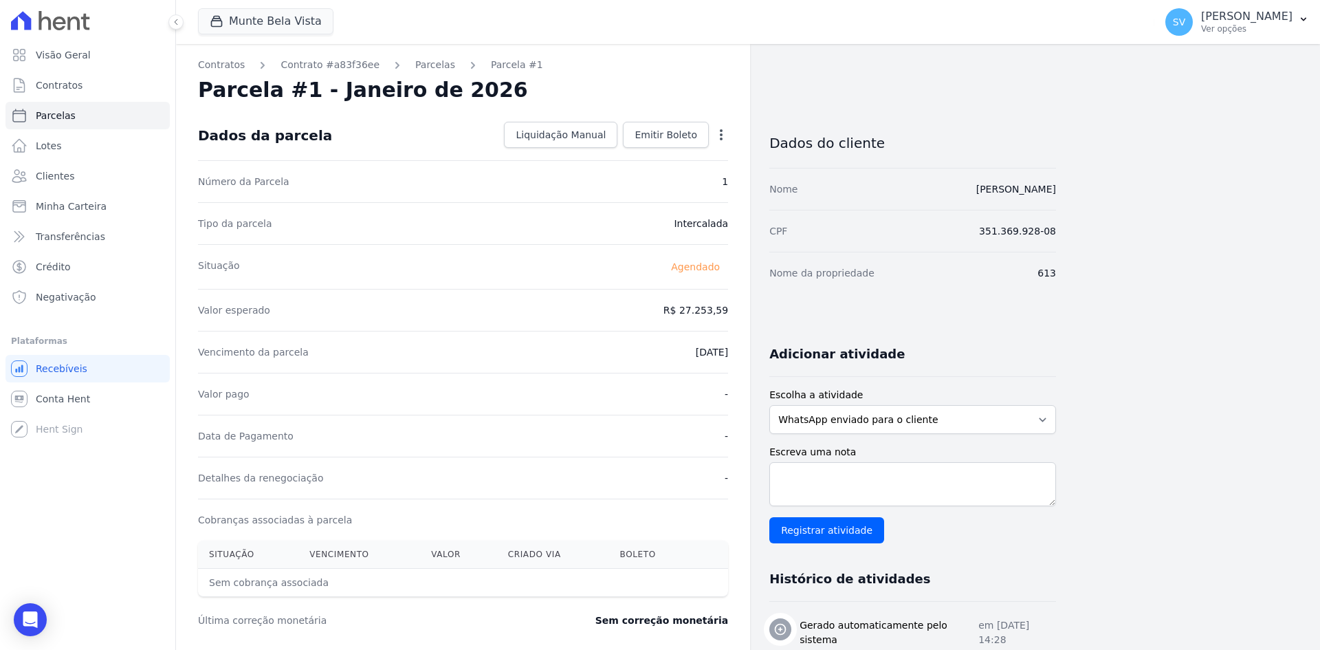
click at [717, 139] on icon "button" at bounding box center [721, 135] width 14 height 14
click at [632, 157] on link "Alterar" at bounding box center [662, 153] width 121 height 25
click at [639, 347] on input "2026-01-19" at bounding box center [674, 350] width 109 height 29
type input "2026-01-29"
click at [709, 141] on span "Salvar" at bounding box center [701, 135] width 30 height 14
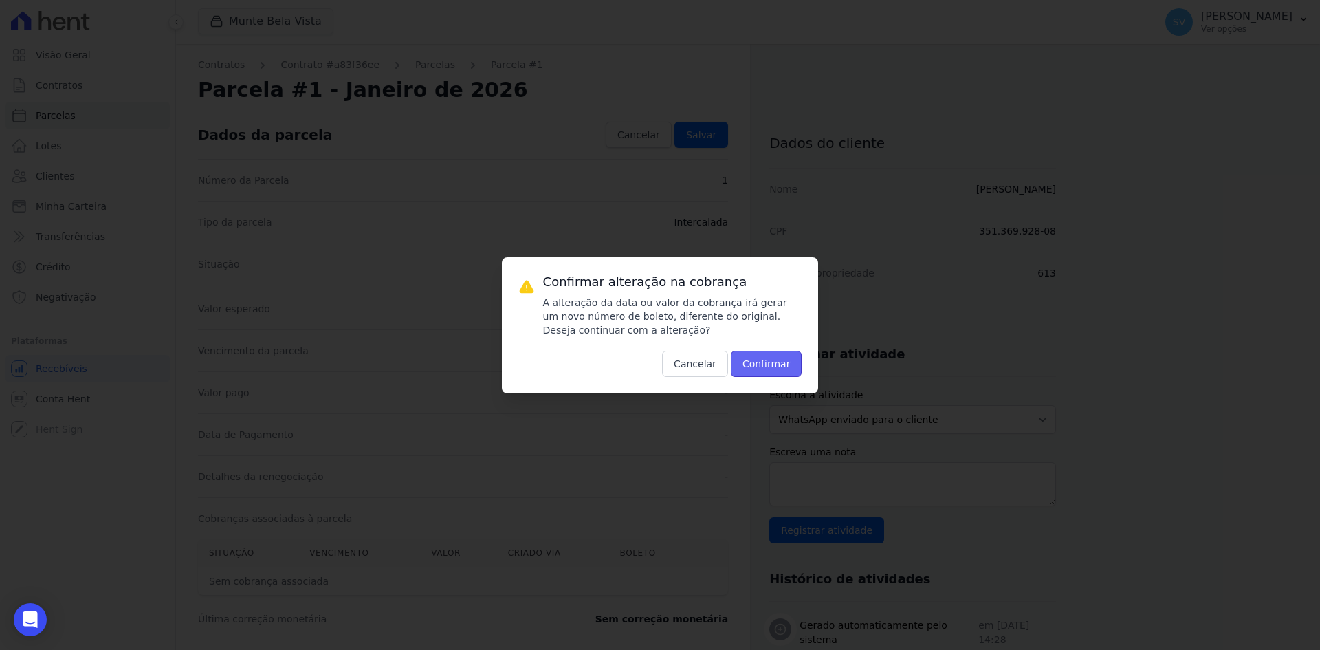
click at [776, 360] on button "Confirmar" at bounding box center [767, 364] width 72 height 26
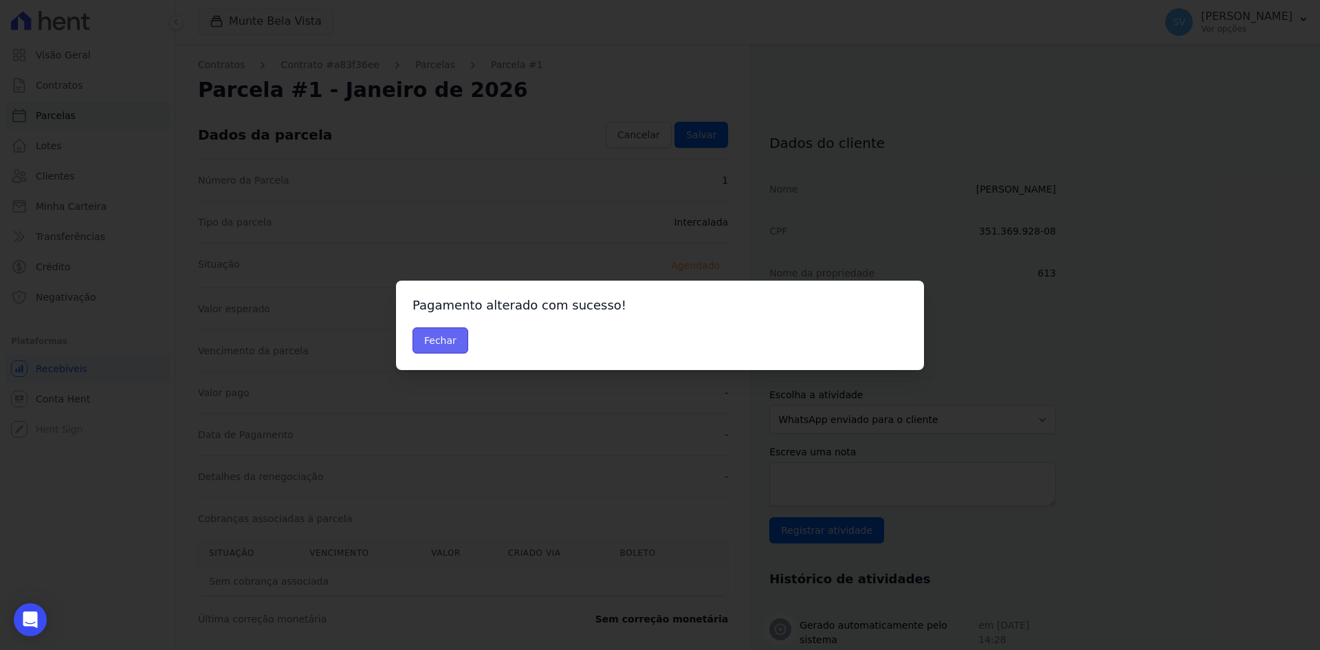
click at [453, 344] on button "Fechar" at bounding box center [441, 340] width 56 height 26
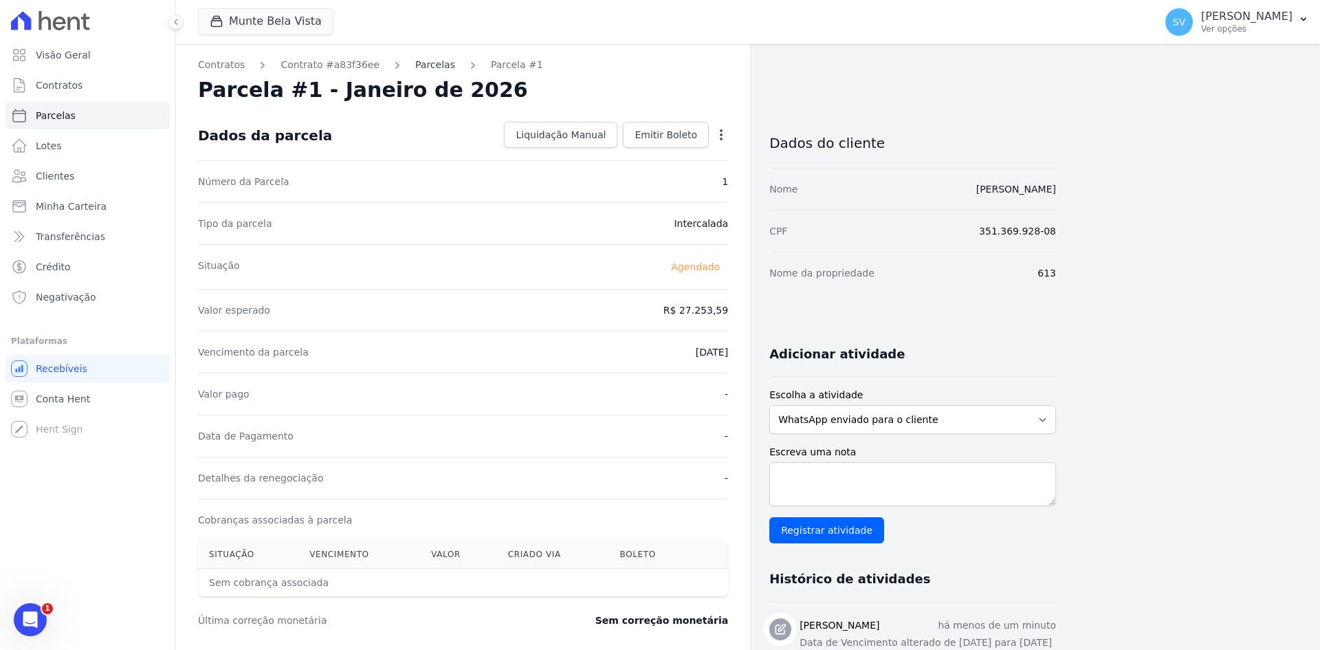
click at [415, 67] on link "Parcelas" at bounding box center [435, 65] width 40 height 14
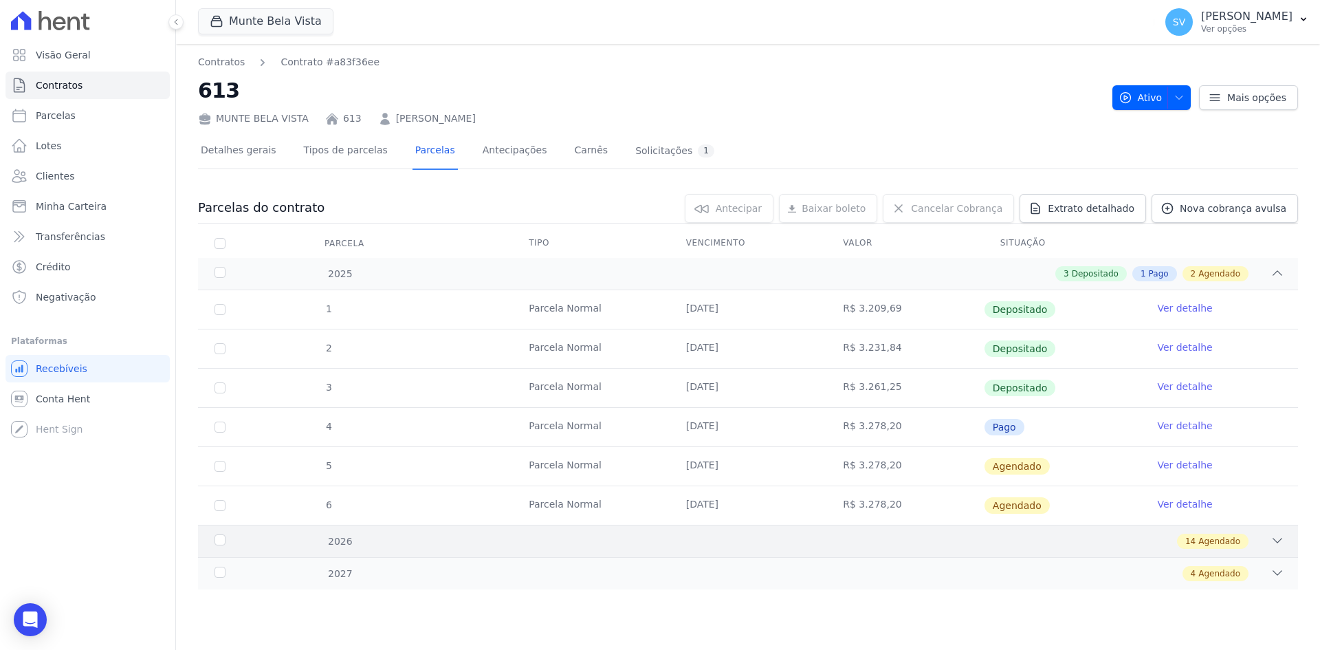
click at [1275, 545] on icon at bounding box center [1278, 541] width 14 height 14
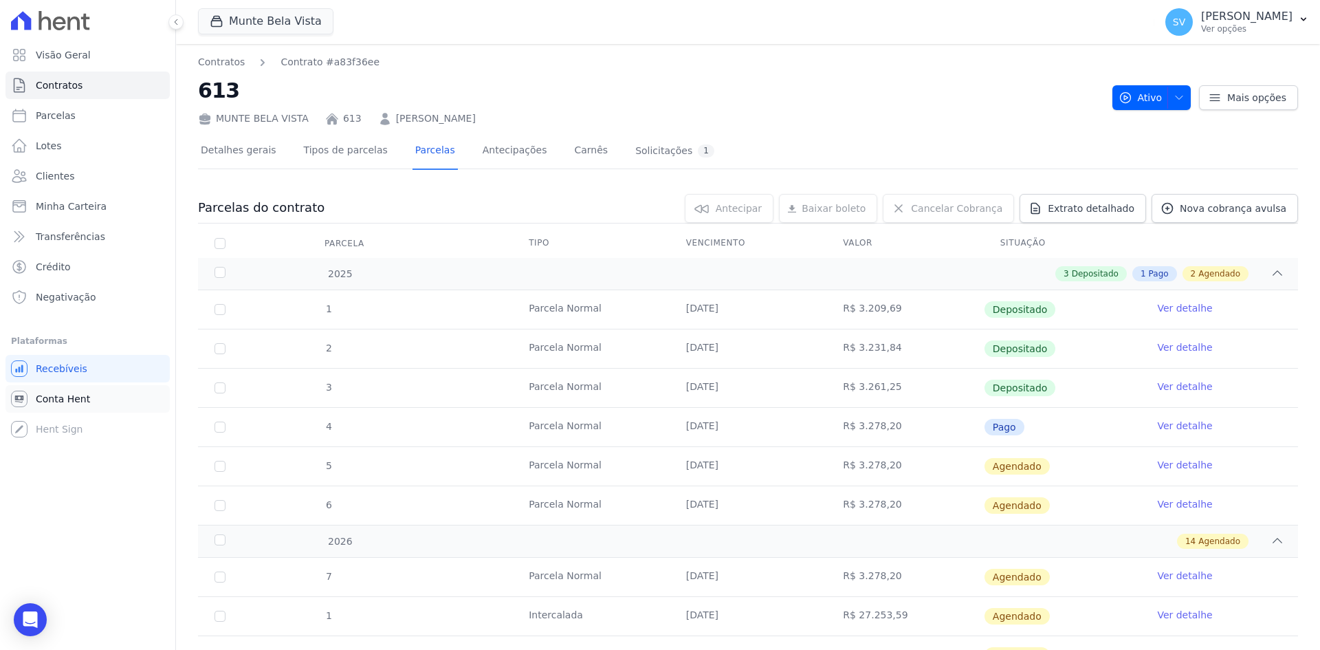
click at [62, 398] on span "Conta Hent" at bounding box center [63, 399] width 54 height 14
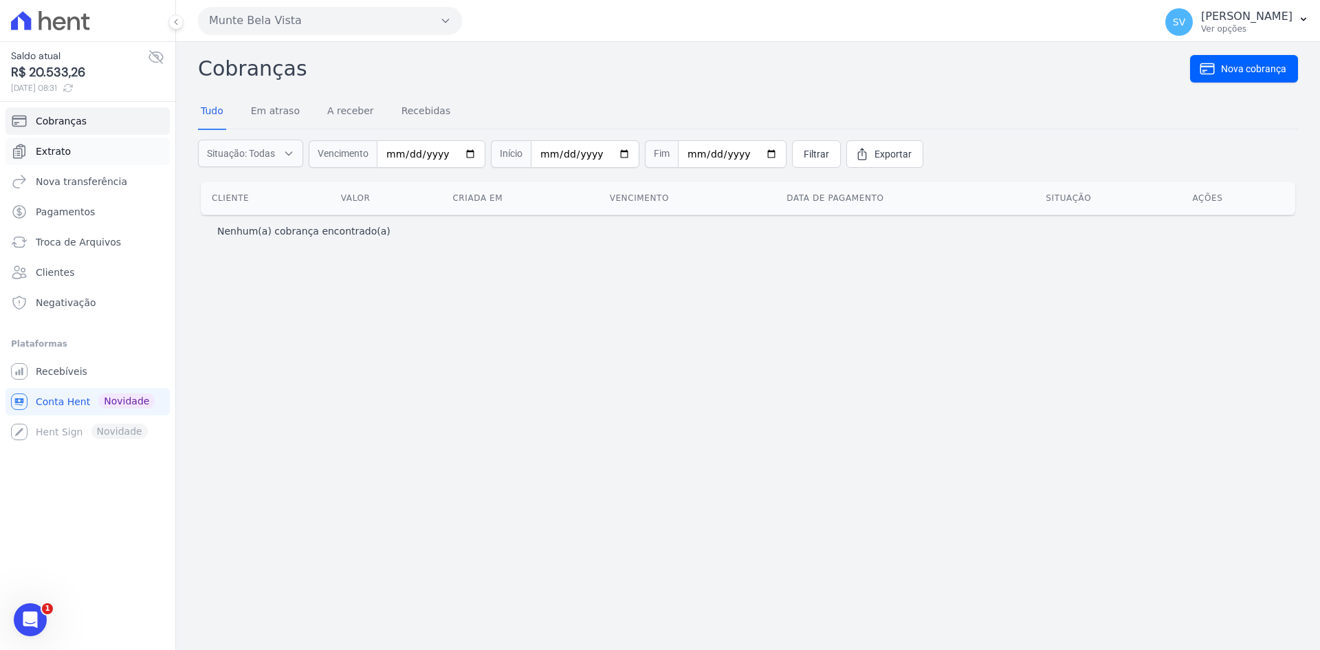
click at [66, 151] on span "Extrato" at bounding box center [53, 151] width 35 height 14
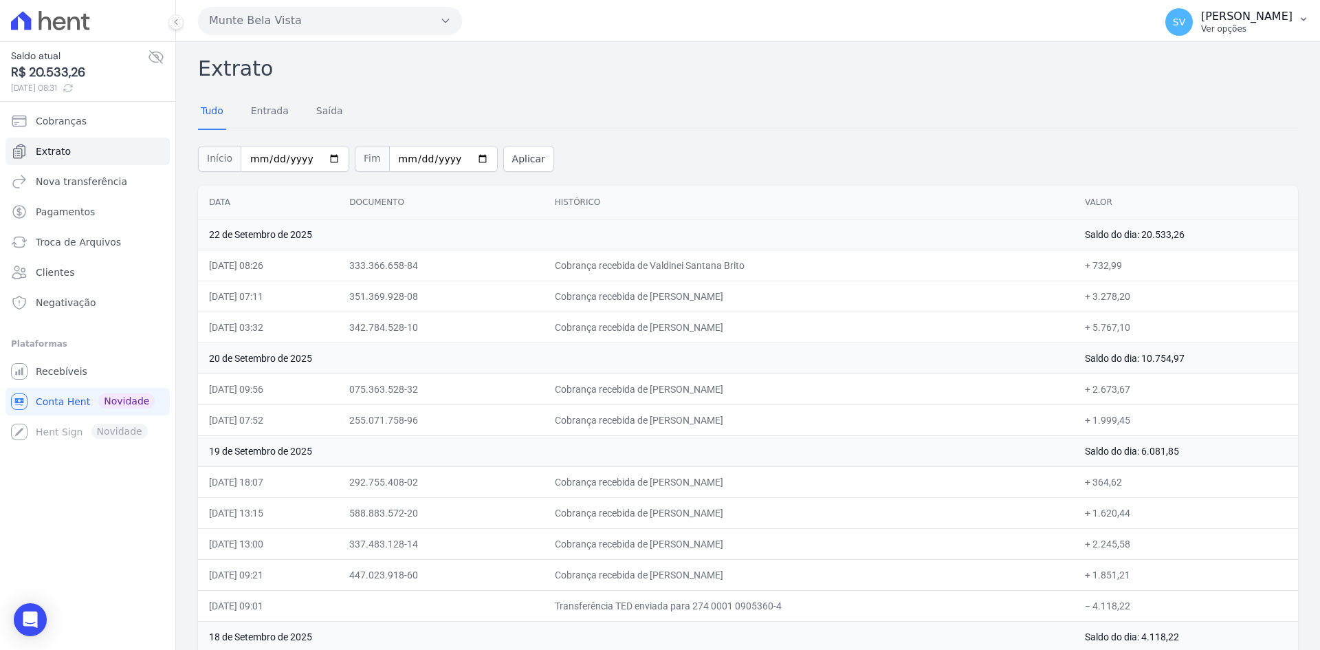
click at [1193, 30] on span "SV" at bounding box center [1179, 22] width 28 height 28
click at [54, 375] on span "Recebíveis" at bounding box center [62, 371] width 52 height 14
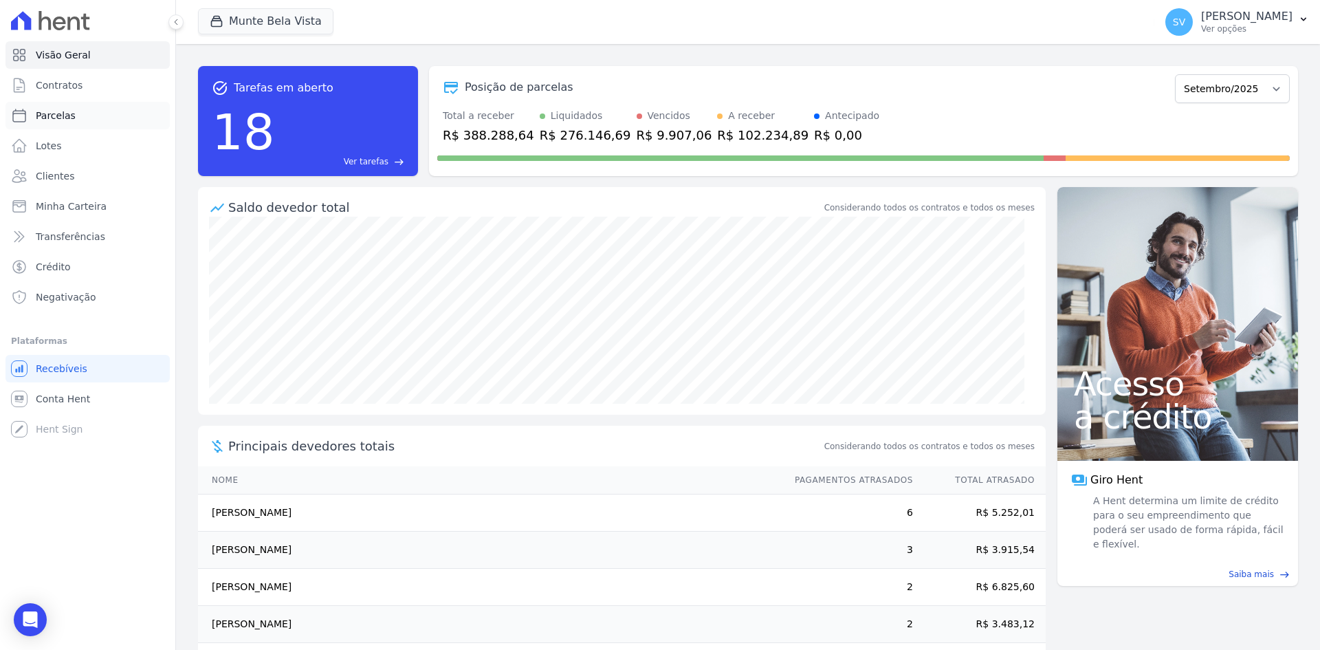
click at [61, 114] on span "Parcelas" at bounding box center [56, 116] width 40 height 14
select select
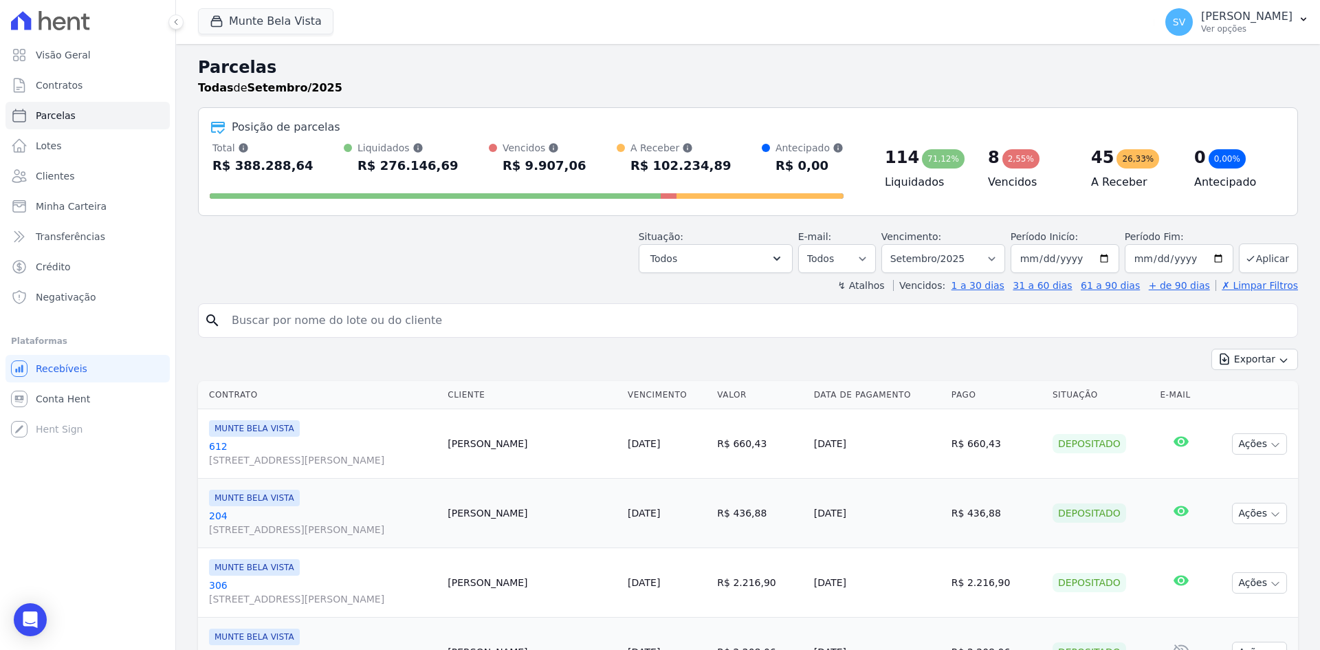
click at [1185, 26] on span "SV" at bounding box center [1179, 22] width 12 height 10
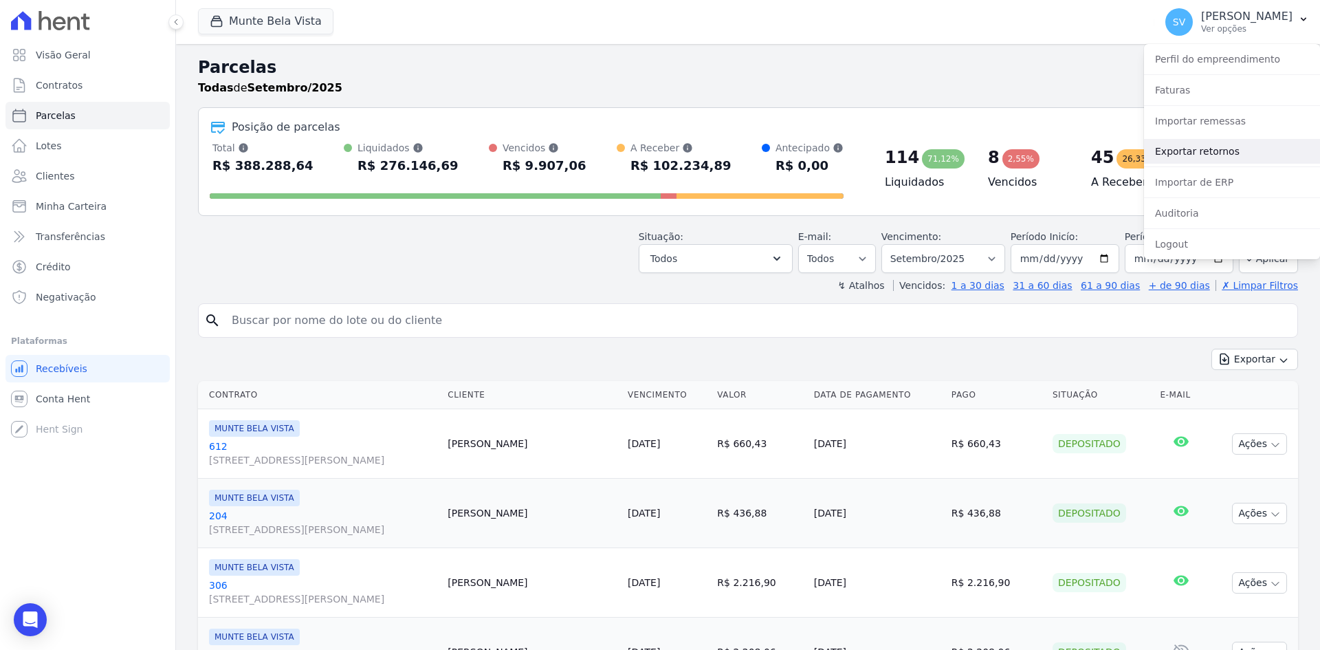
click at [1196, 146] on link "Exportar retornos" at bounding box center [1232, 151] width 176 height 25
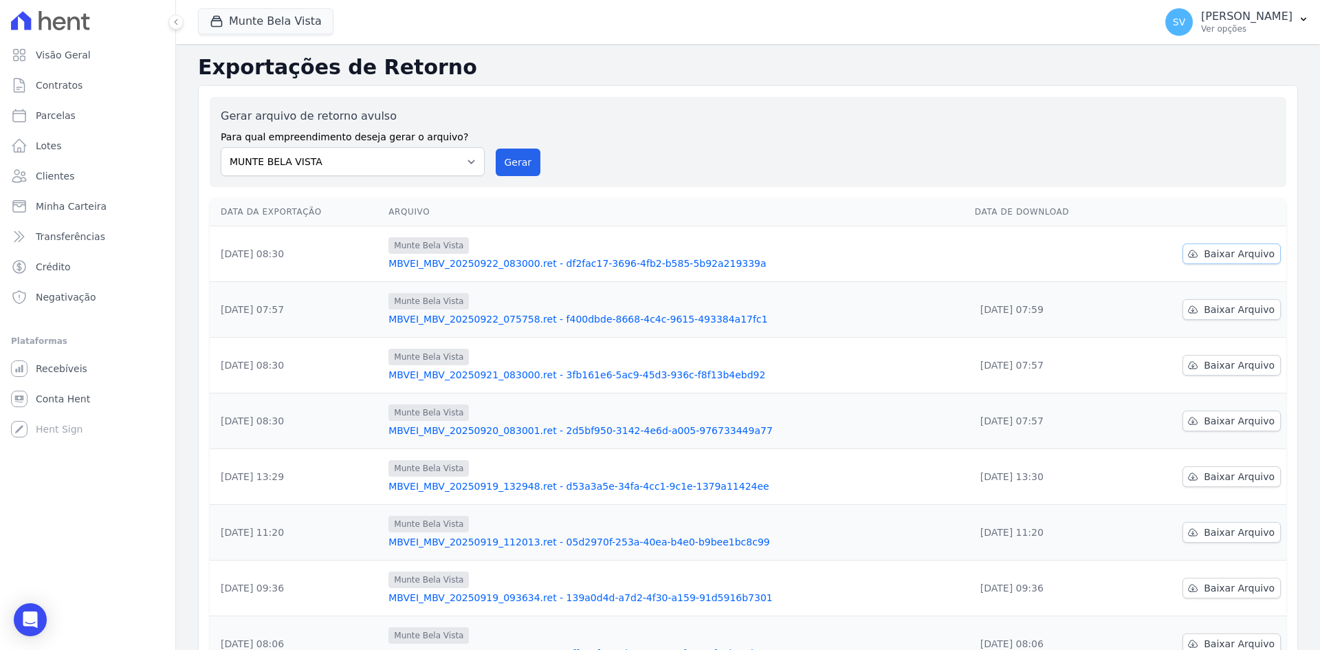
click at [1218, 255] on span "Baixar Arquivo" at bounding box center [1239, 254] width 71 height 14
